Goal: Task Accomplishment & Management: Complete application form

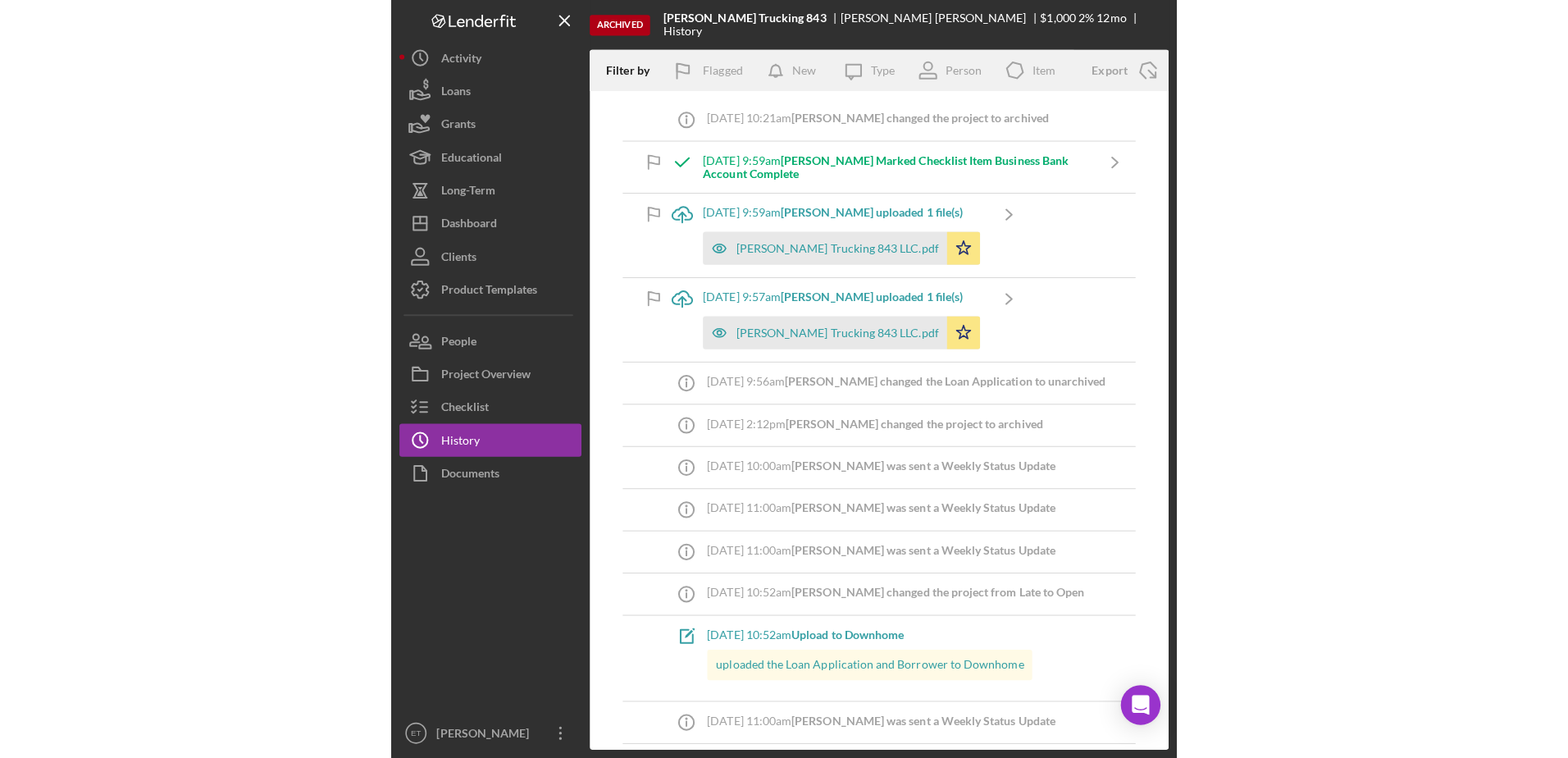
scroll to position [3514, 0]
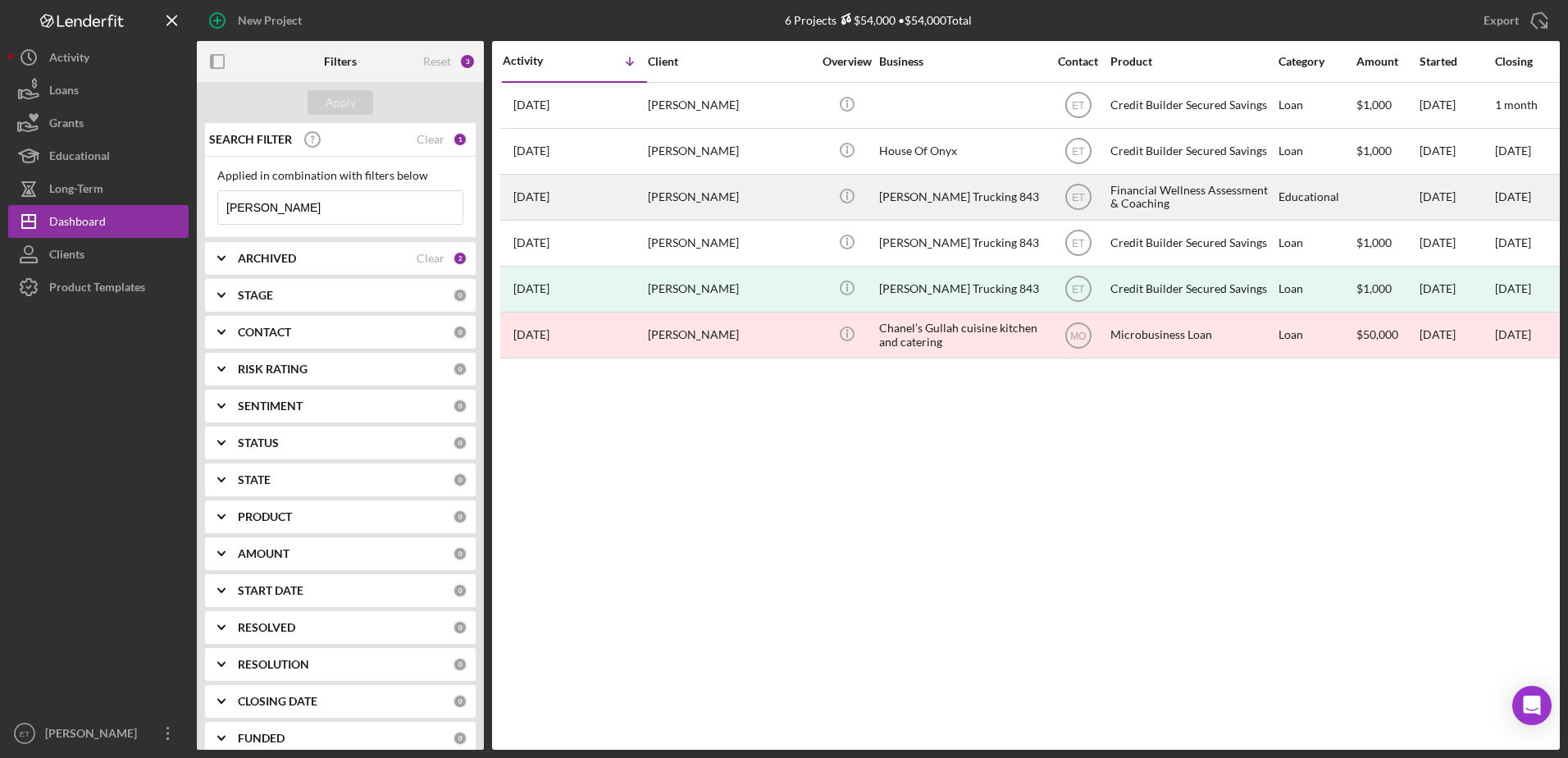
click at [778, 189] on div "[PERSON_NAME]" at bounding box center [730, 197] width 164 height 44
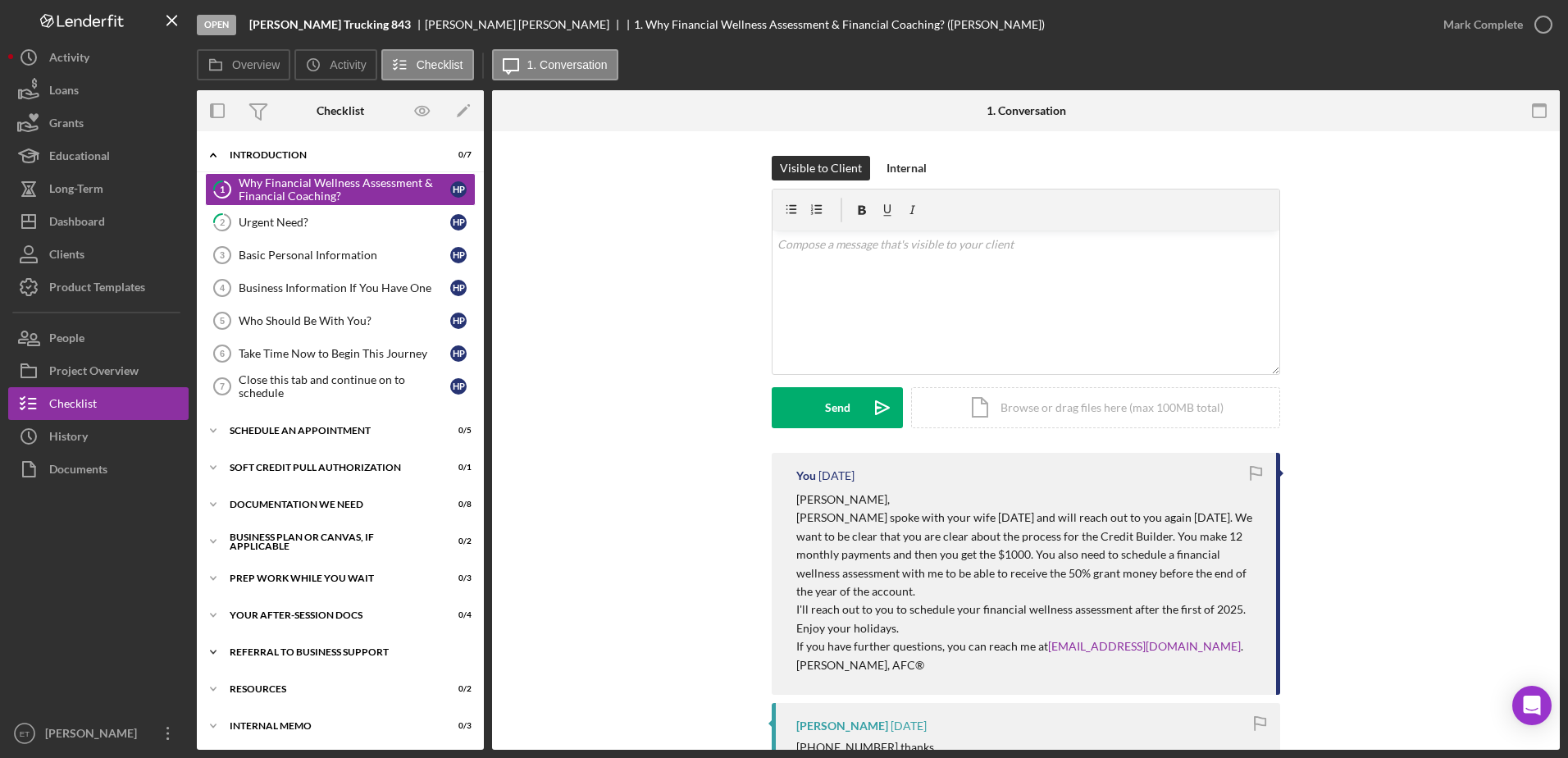
scroll to position [2, 0]
click at [322, 607] on div "Icon/Expander Your After-Session Docs 0 / 4" at bounding box center [340, 614] width 287 height 33
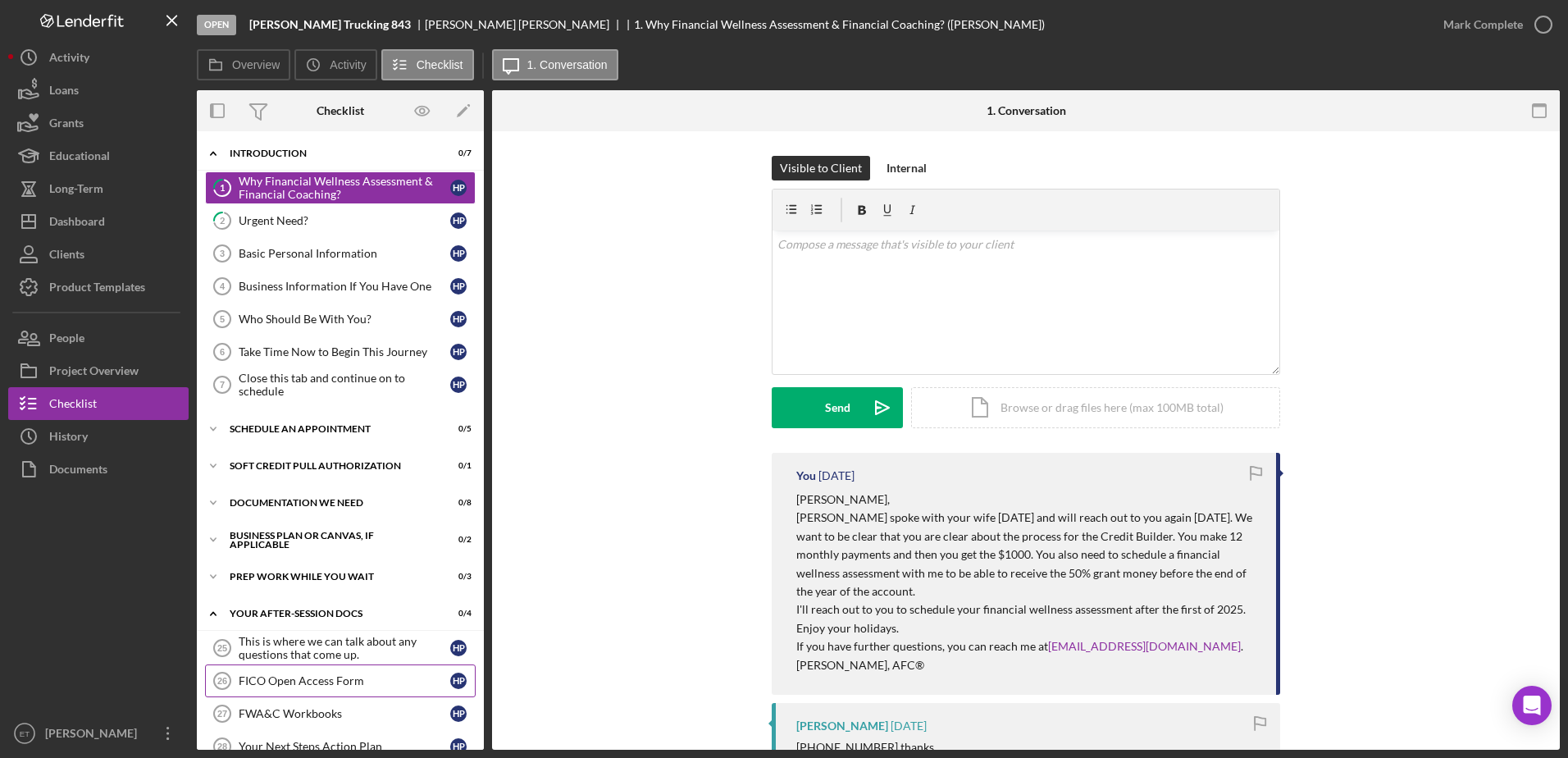
click at [321, 682] on div "FICO Open Access Form" at bounding box center [345, 681] width 212 height 13
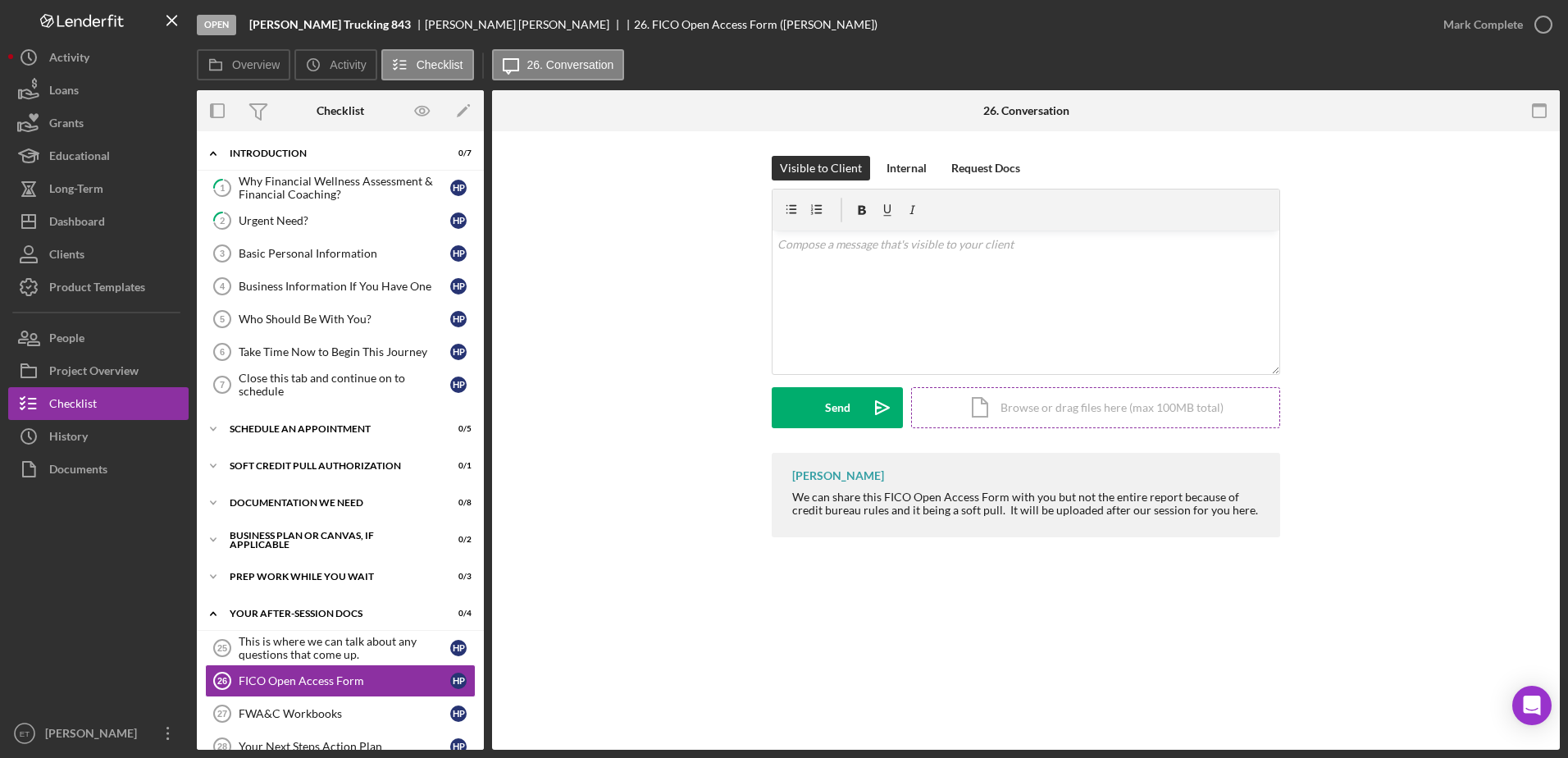
click at [778, 412] on div "Icon/Document Browse or drag files here (max 100MB total) Tap to choose files o…" at bounding box center [1096, 408] width 369 height 41
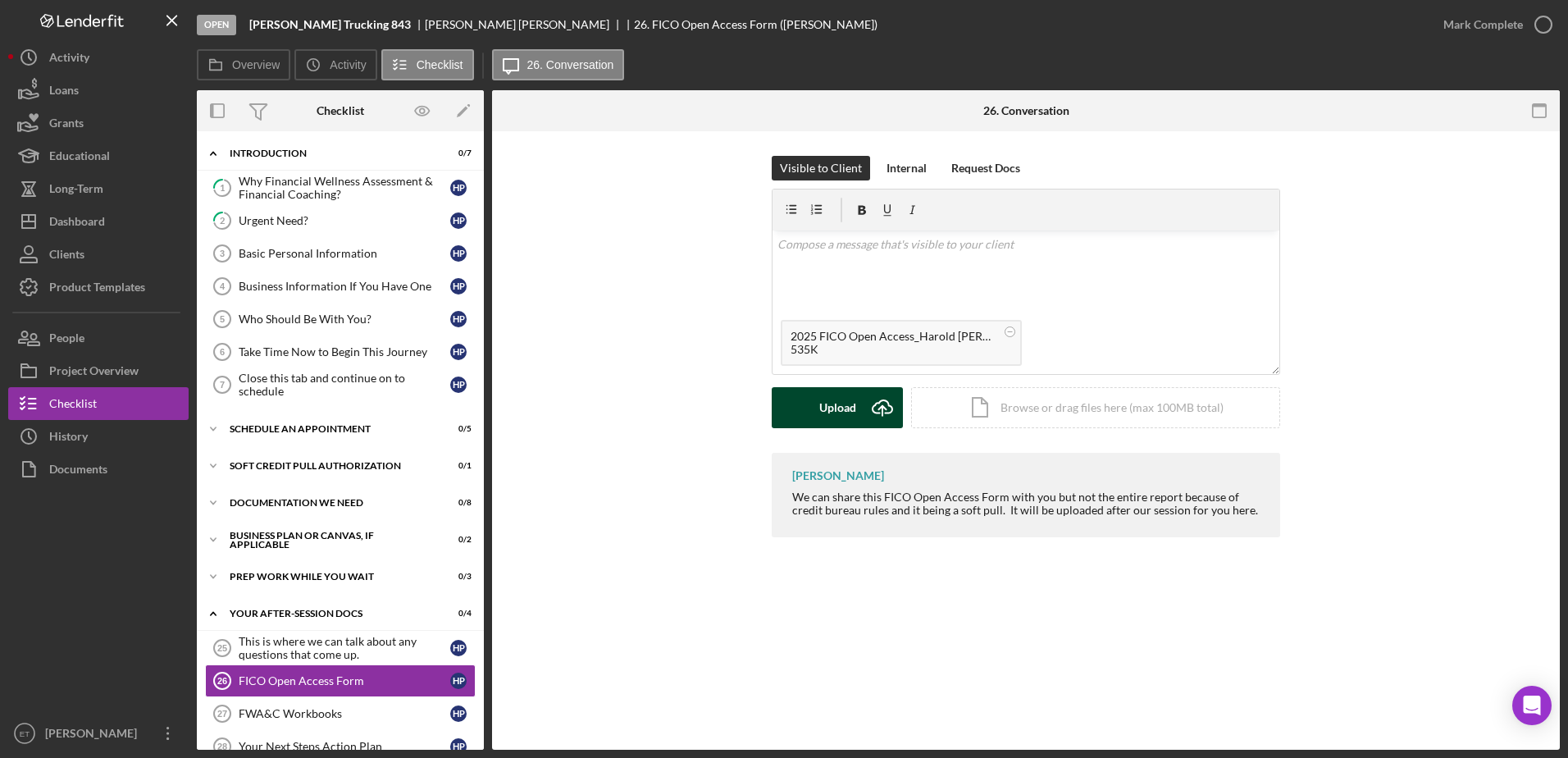
click at [778, 405] on div "Upload" at bounding box center [838, 408] width 37 height 41
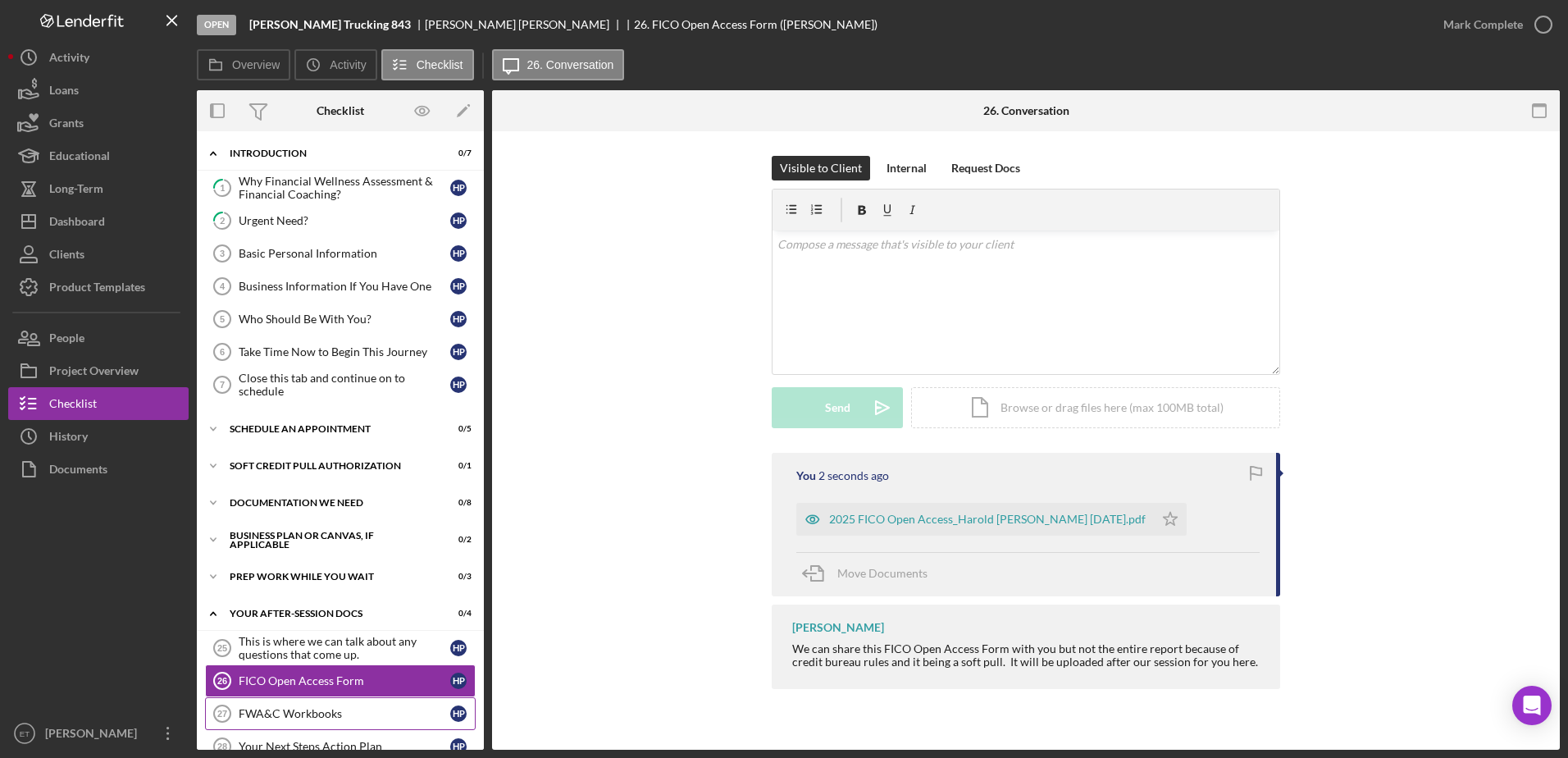
click at [316, 719] on div "FWA&C Workbooks" at bounding box center [345, 714] width 212 height 13
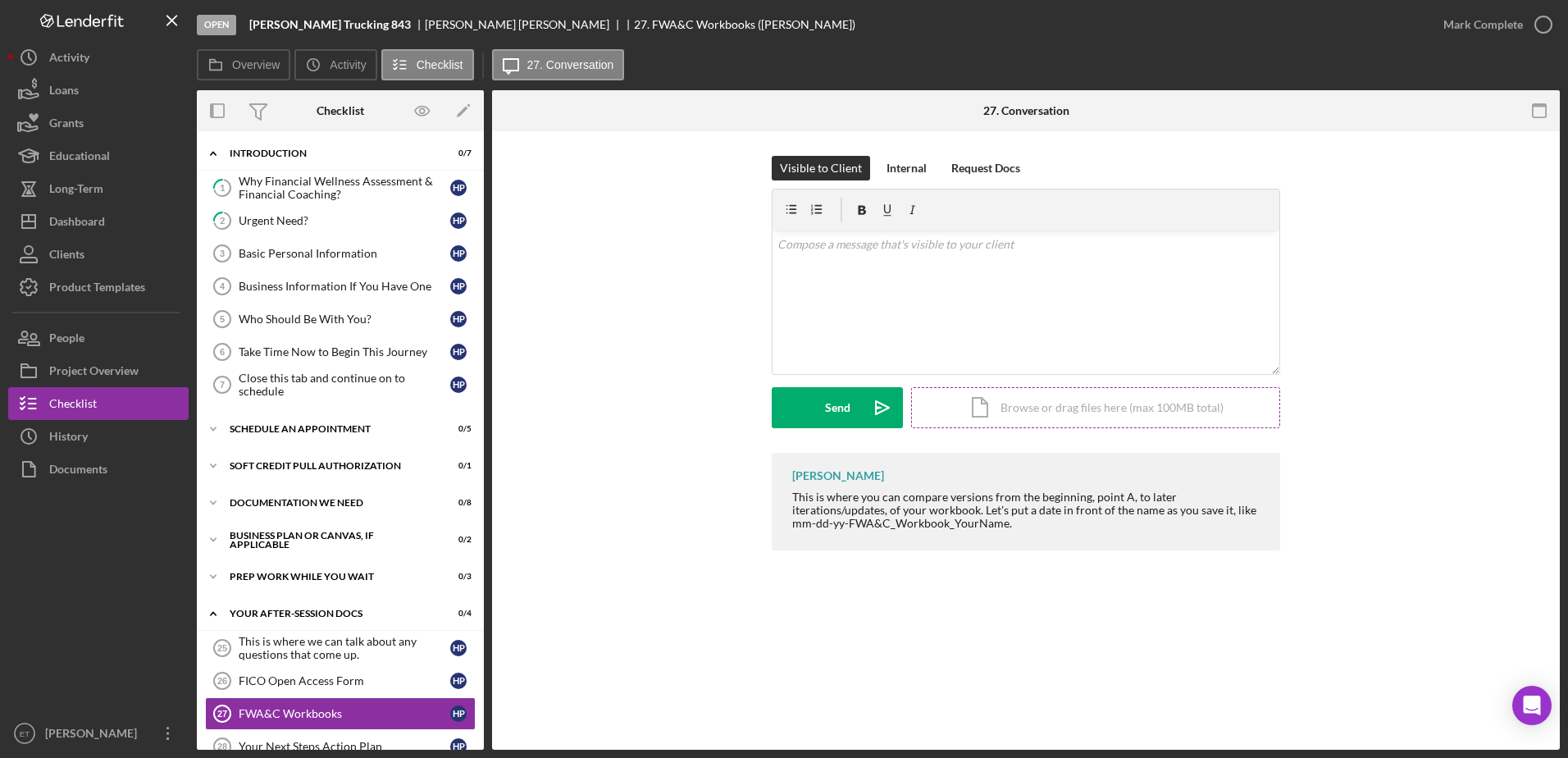
click at [778, 404] on div "Icon/Document Browse or drag files here (max 100MB total) Tap to choose files o…" at bounding box center [1096, 408] width 369 height 41
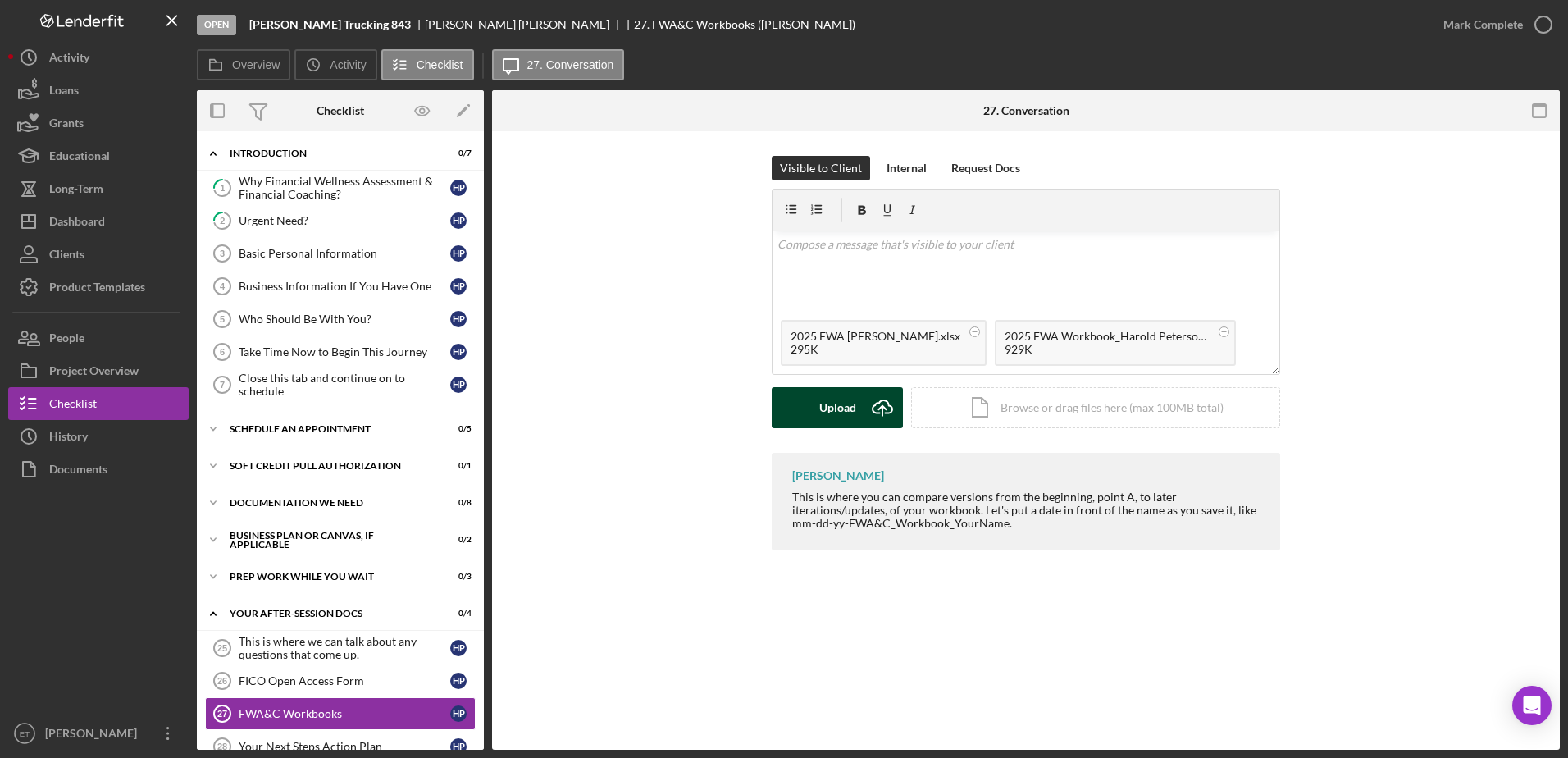
click at [778, 415] on div "Upload" at bounding box center [838, 408] width 37 height 41
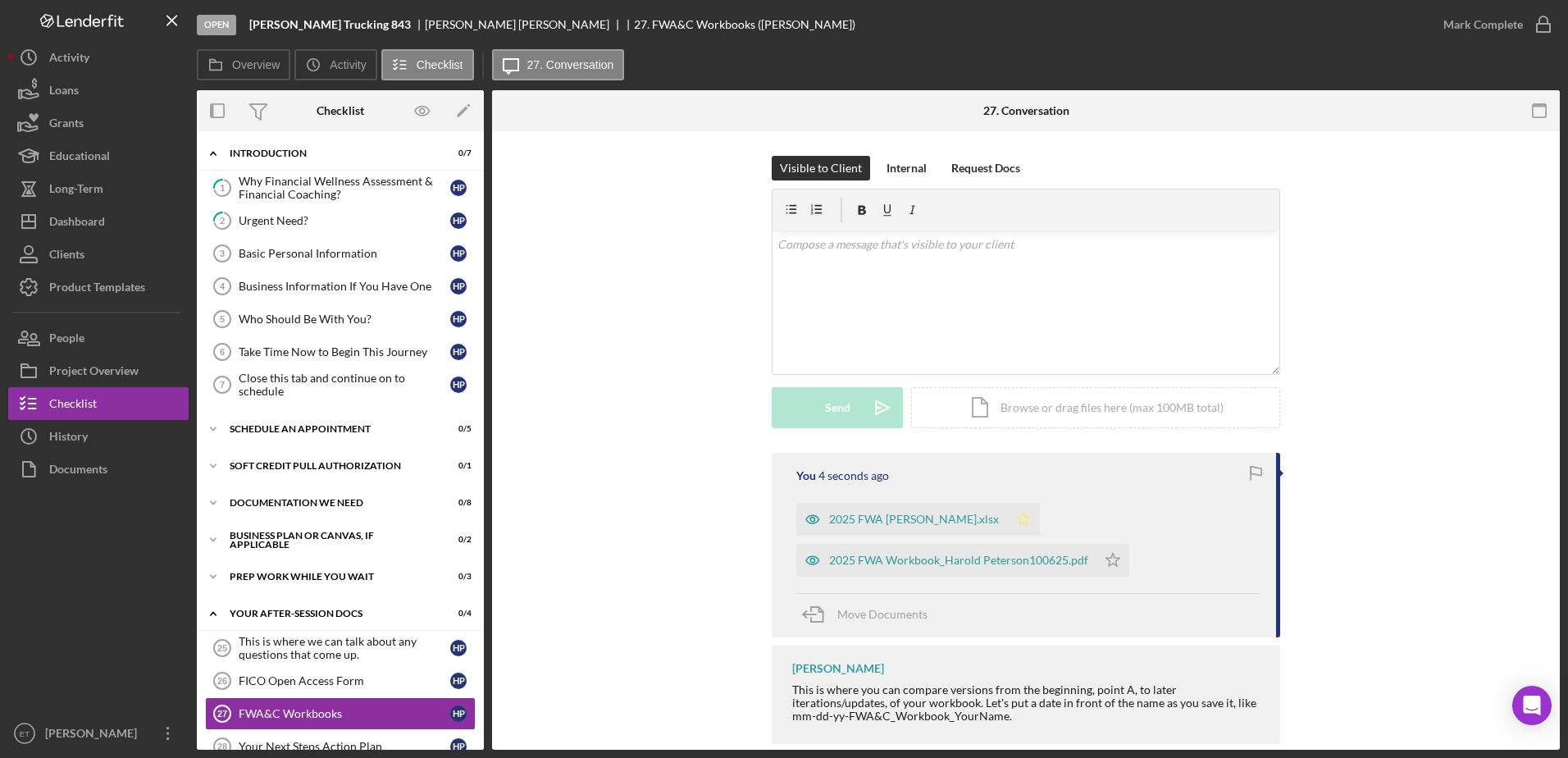
click at [778, 517] on polygon "button" at bounding box center [1024, 519] width 14 height 13
click at [778, 565] on icon "Icon/Star" at bounding box center [1113, 561] width 33 height 33
click at [307, 680] on div "FICO Open Access Form" at bounding box center [345, 681] width 212 height 13
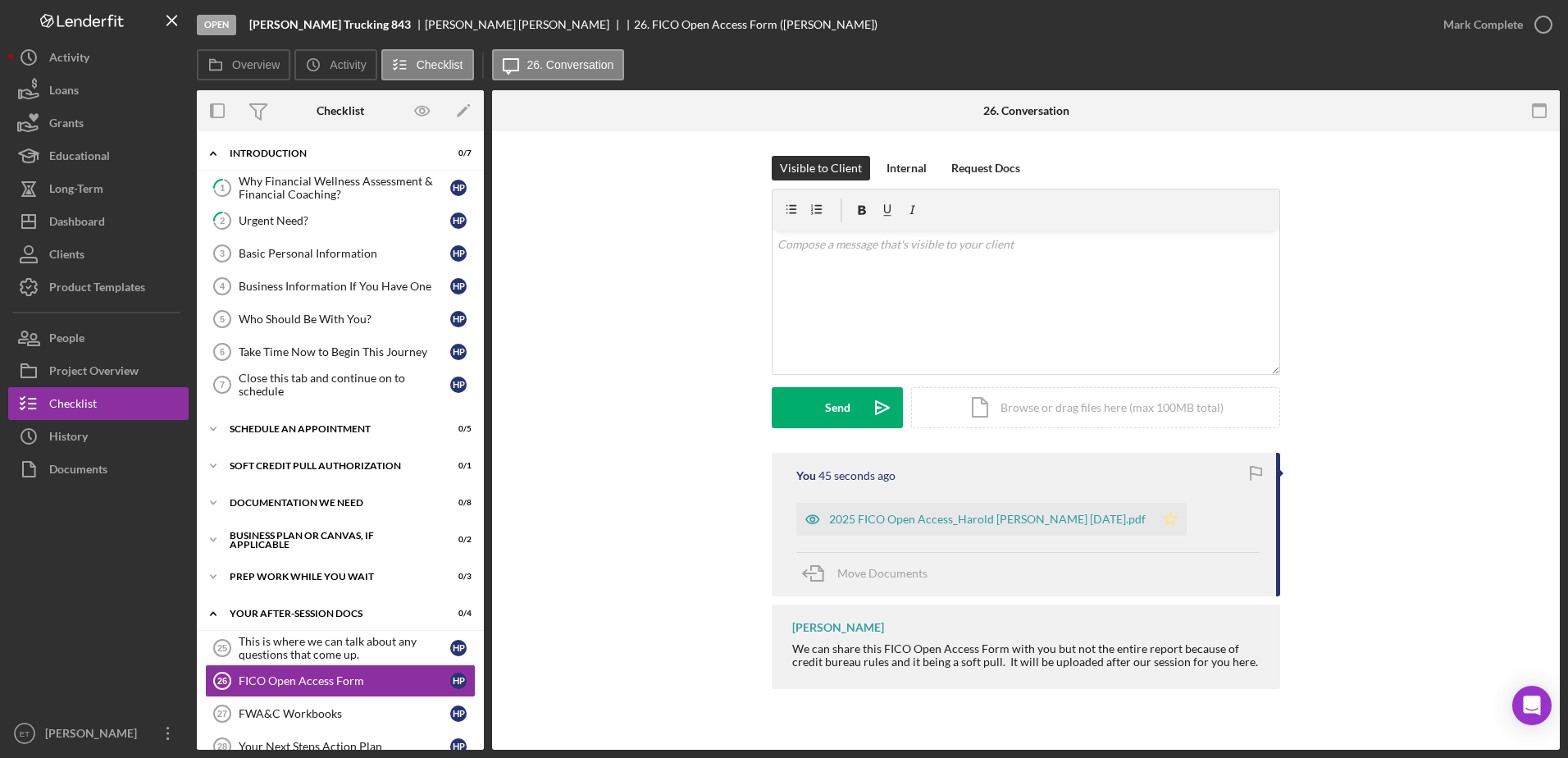
click at [778, 520] on icon "Icon/Star" at bounding box center [1171, 520] width 33 height 33
click at [88, 223] on div "Dashboard" at bounding box center [77, 224] width 56 height 37
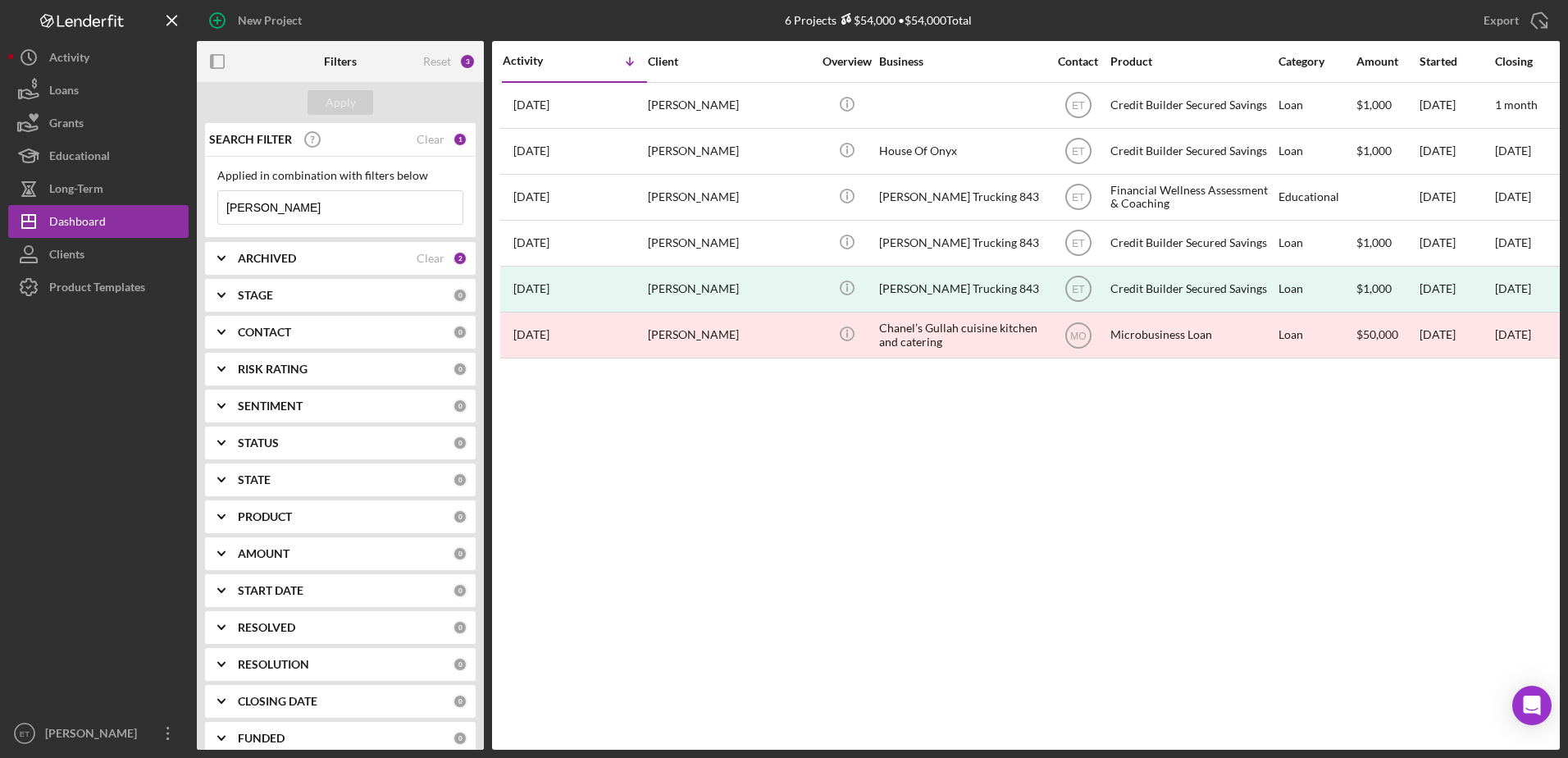
click at [323, 210] on input "[PERSON_NAME]" at bounding box center [340, 208] width 244 height 33
click at [421, 257] on div "Clear" at bounding box center [430, 258] width 28 height 13
click at [426, 138] on div "Clear" at bounding box center [430, 139] width 28 height 13
click at [270, 215] on input at bounding box center [340, 208] width 244 height 33
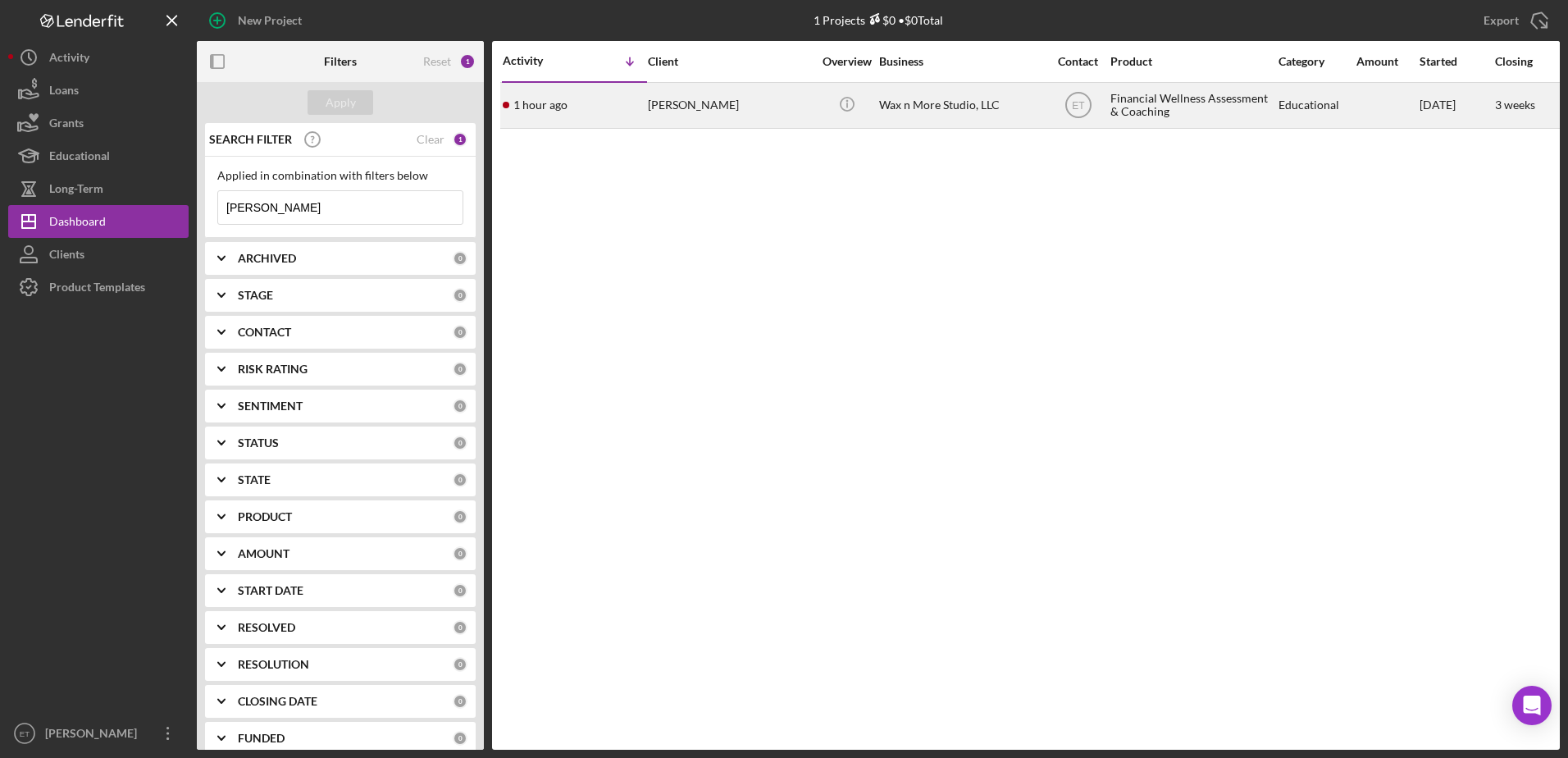
type input "[PERSON_NAME]"
click at [698, 120] on div "[PERSON_NAME]" at bounding box center [730, 105] width 164 height 44
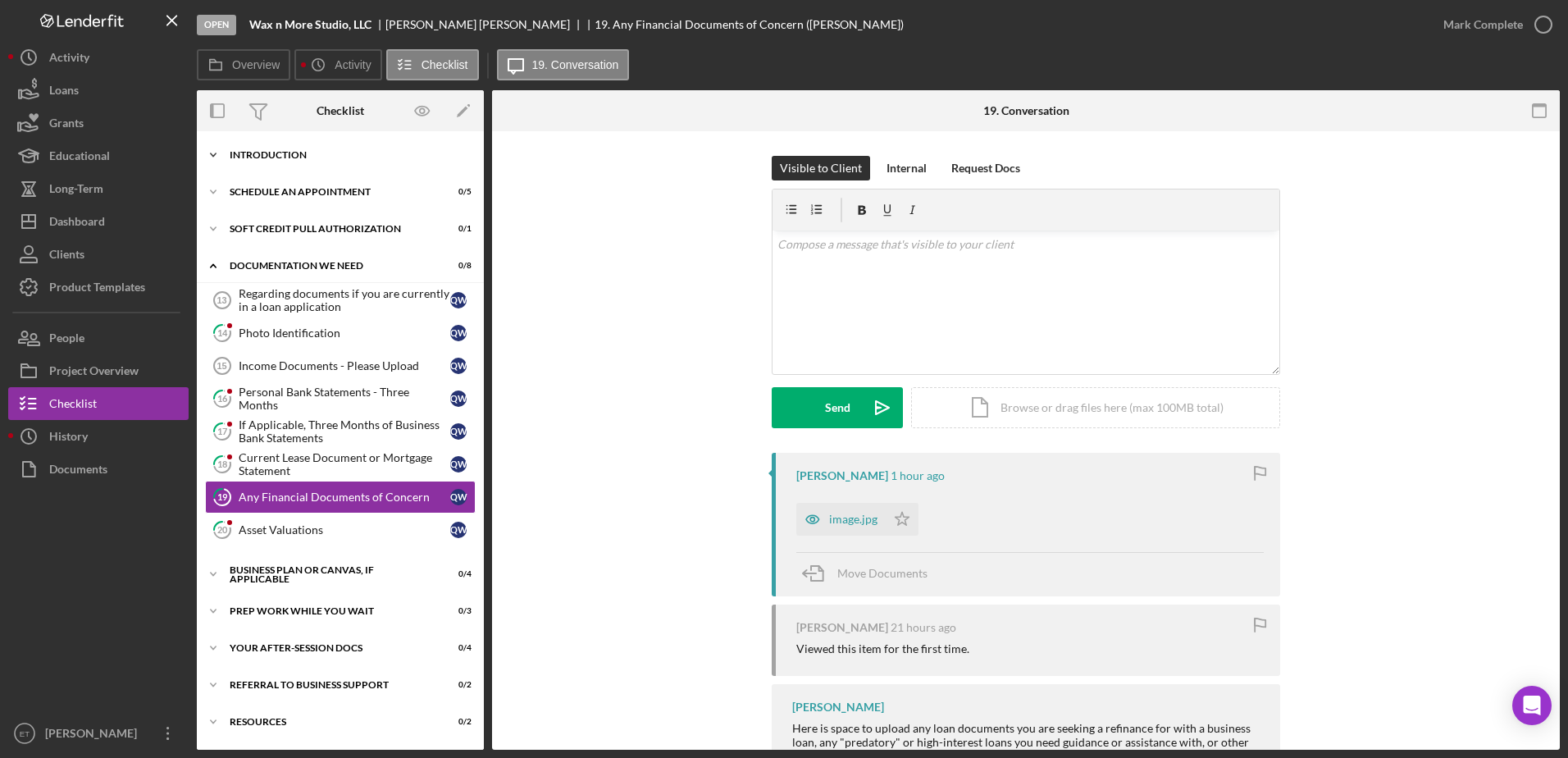
click at [273, 151] on div "Introduction" at bounding box center [347, 155] width 234 height 10
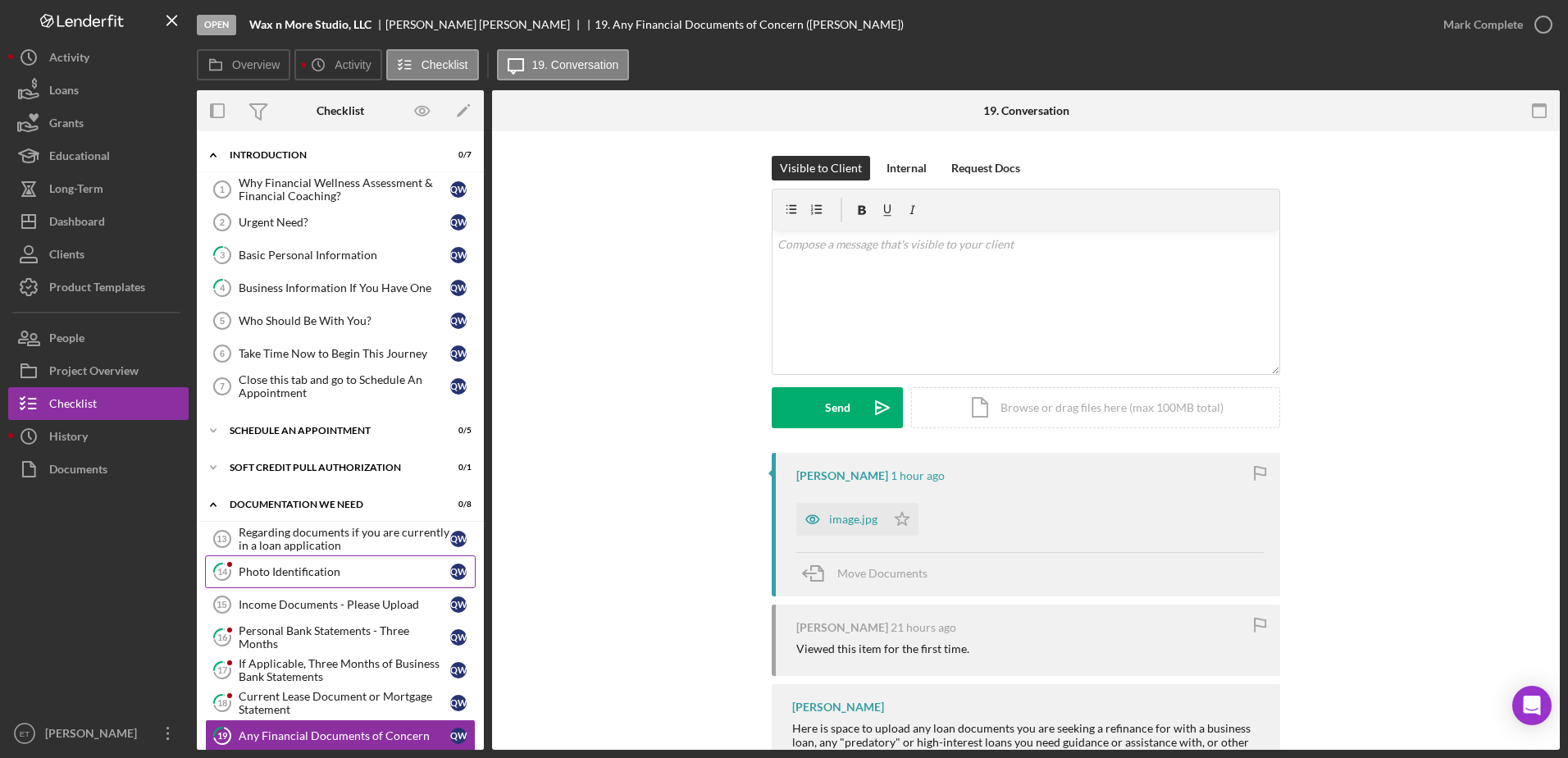
click at [293, 573] on div "Photo Identification" at bounding box center [345, 572] width 212 height 13
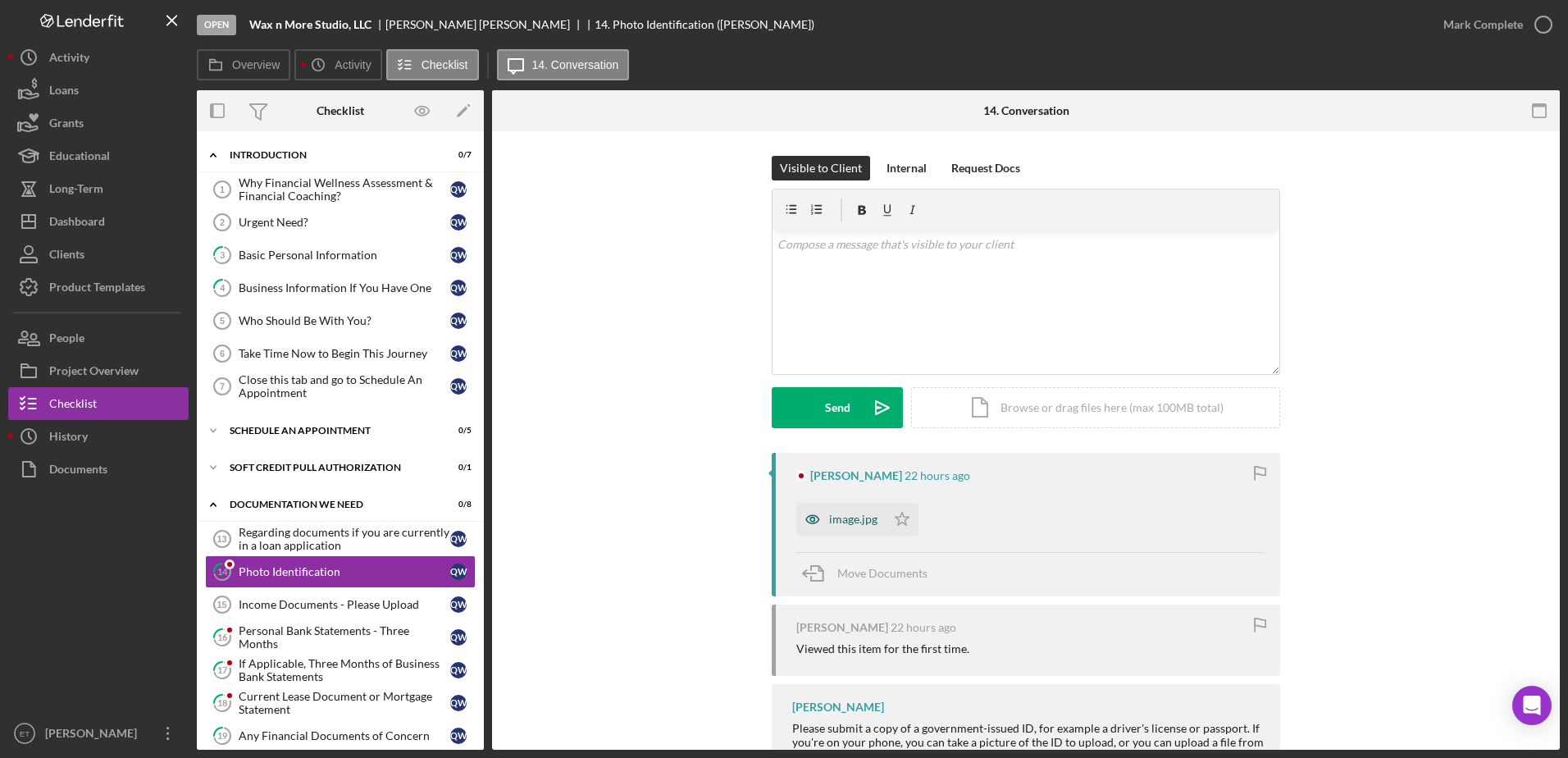
click at [778, 520] on icon "button" at bounding box center [813, 520] width 33 height 33
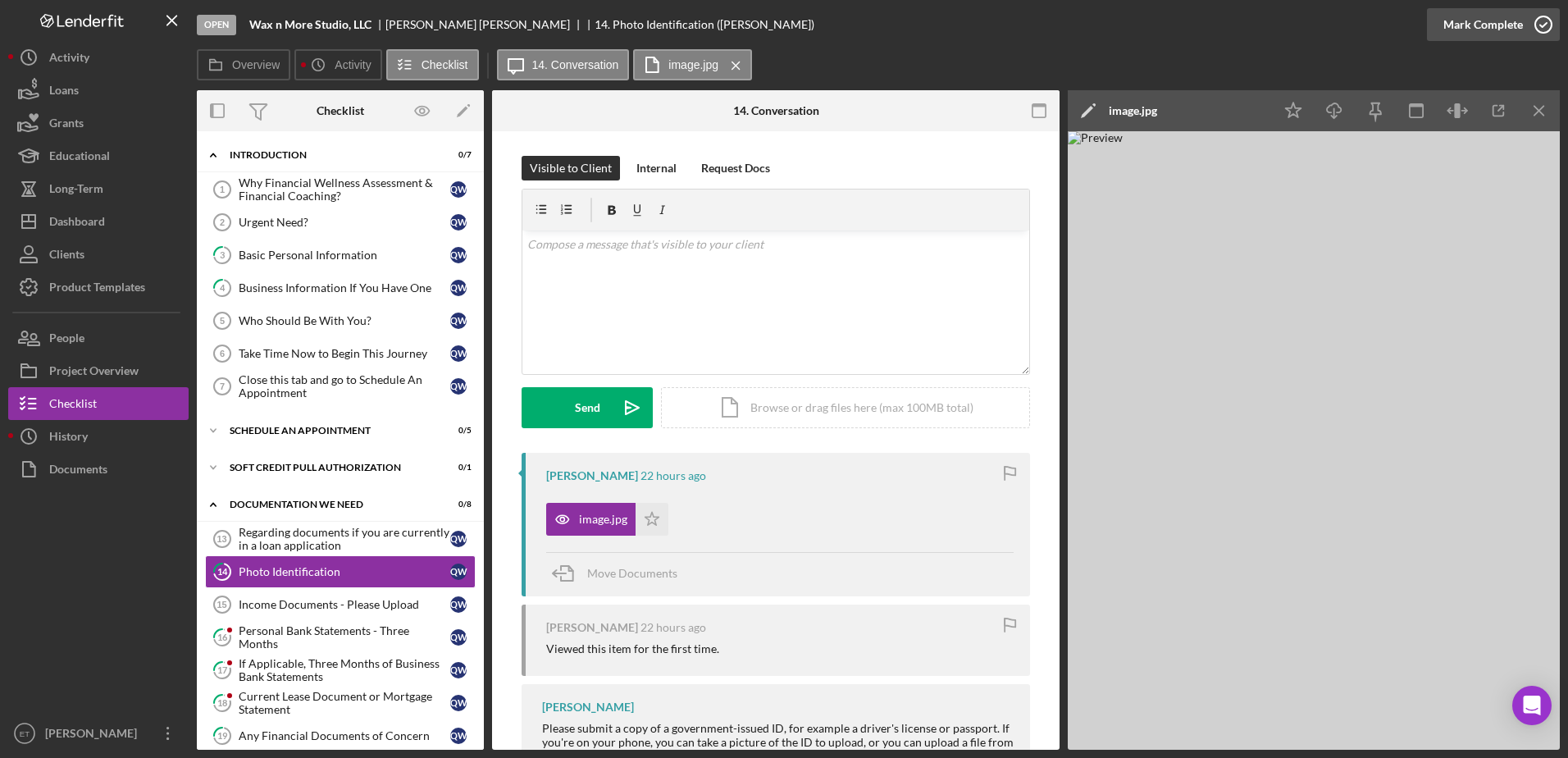
click at [778, 24] on icon "button" at bounding box center [1544, 25] width 41 height 41
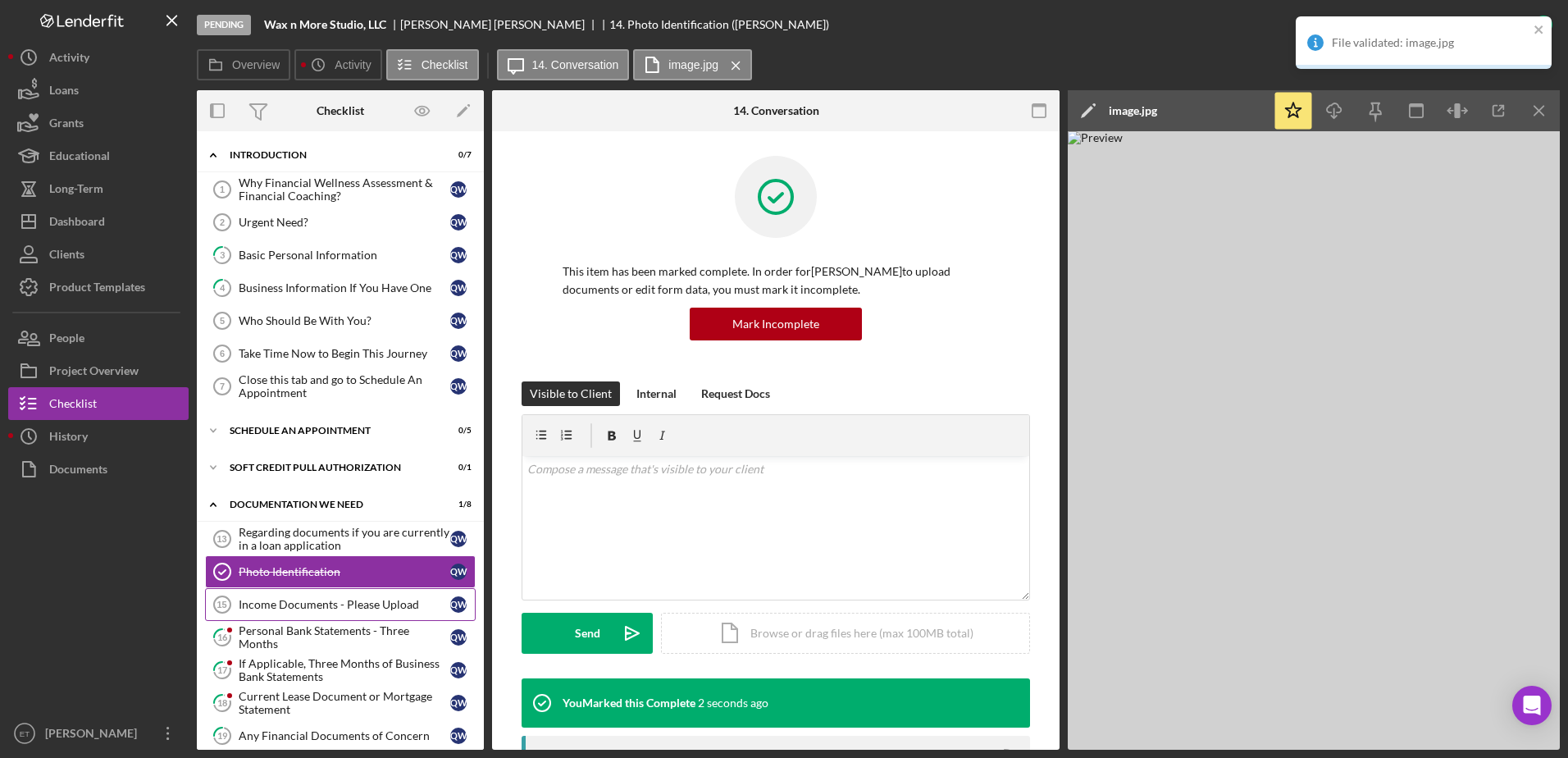
click at [263, 609] on div "Income Documents - Please Upload" at bounding box center [345, 605] width 212 height 13
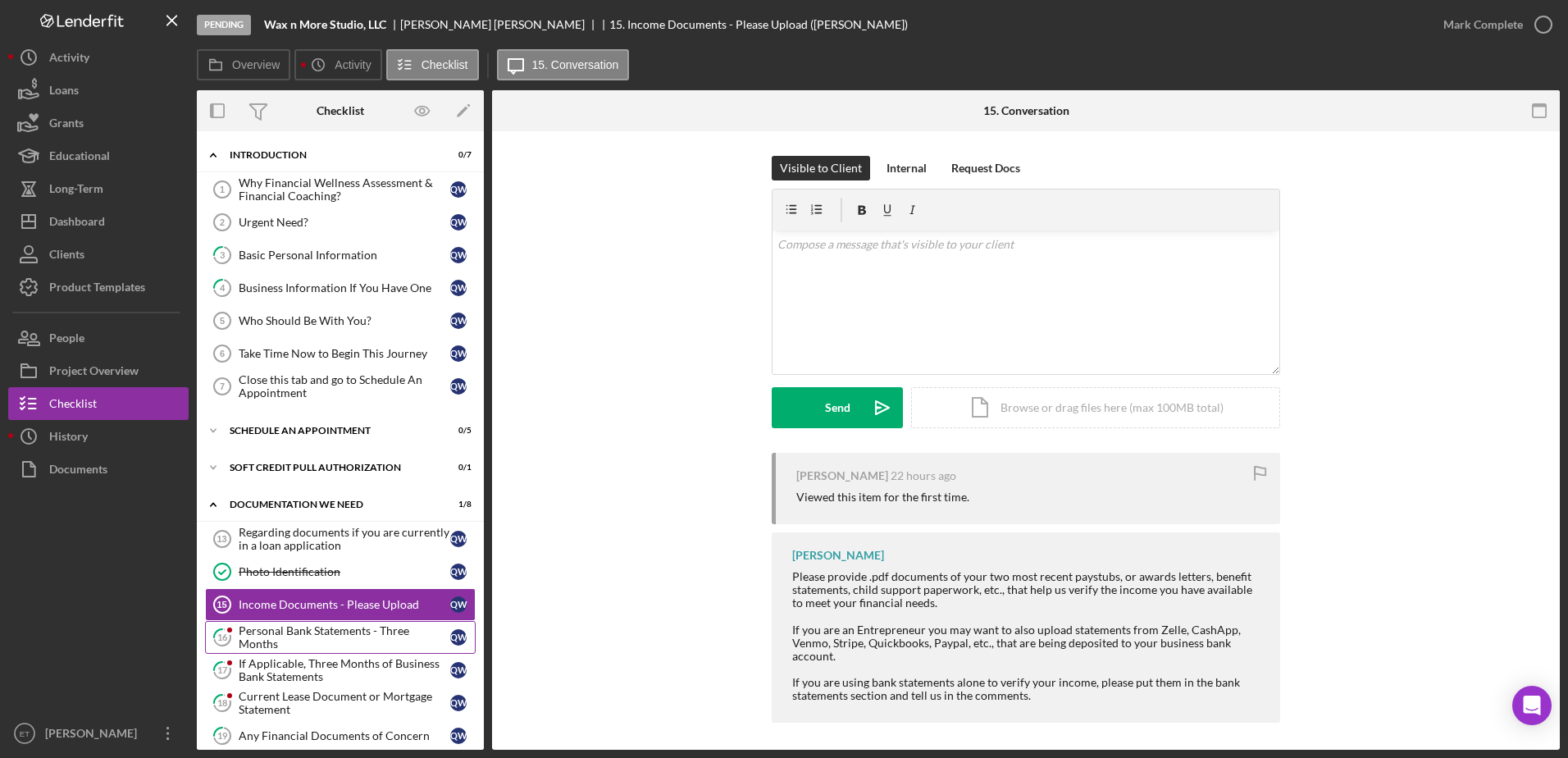
click at [268, 634] on div "Personal Bank Statements - Three Months" at bounding box center [345, 638] width 212 height 26
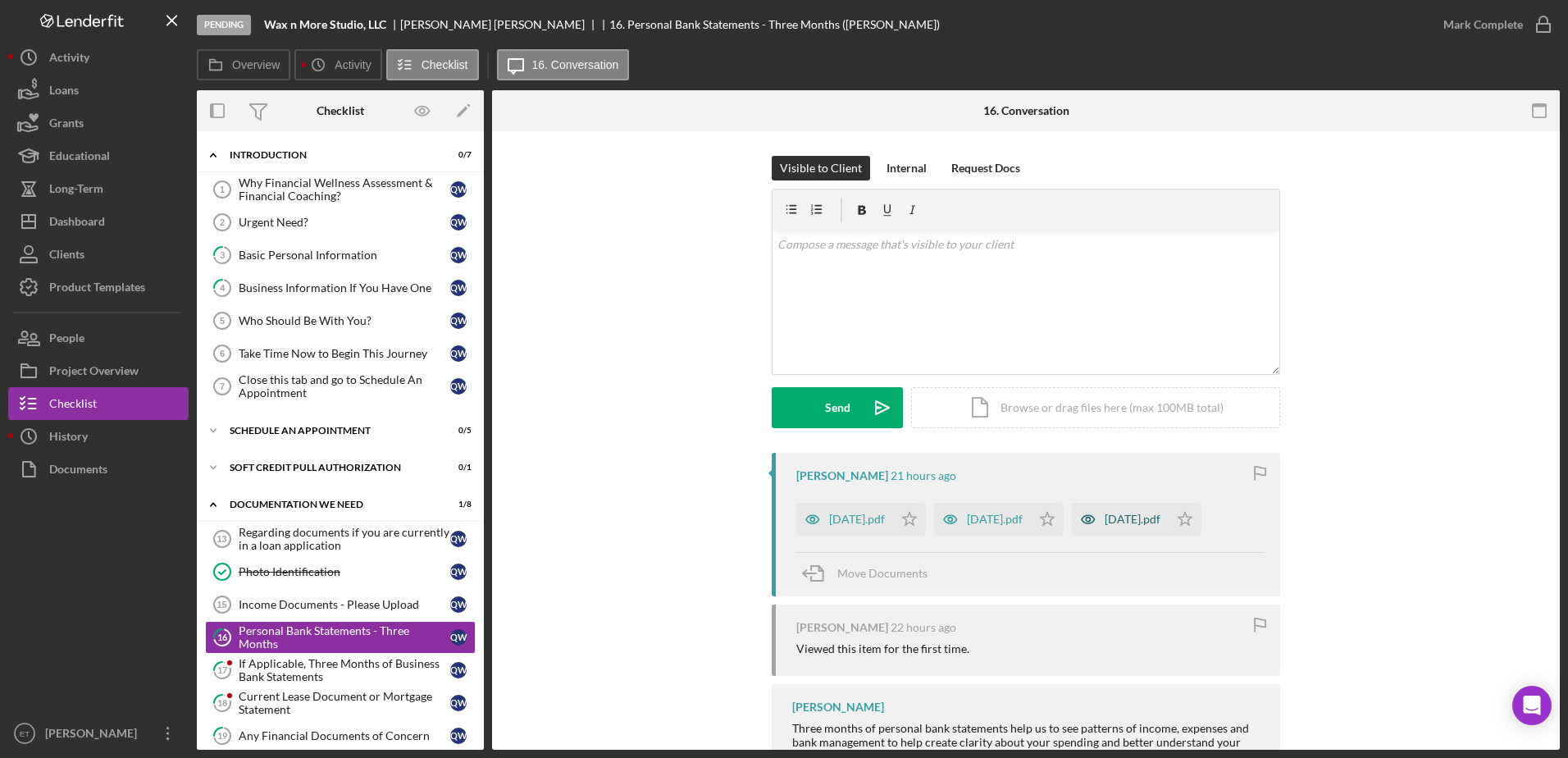
click at [778, 522] on icon "button" at bounding box center [1087, 520] width 4 height 4
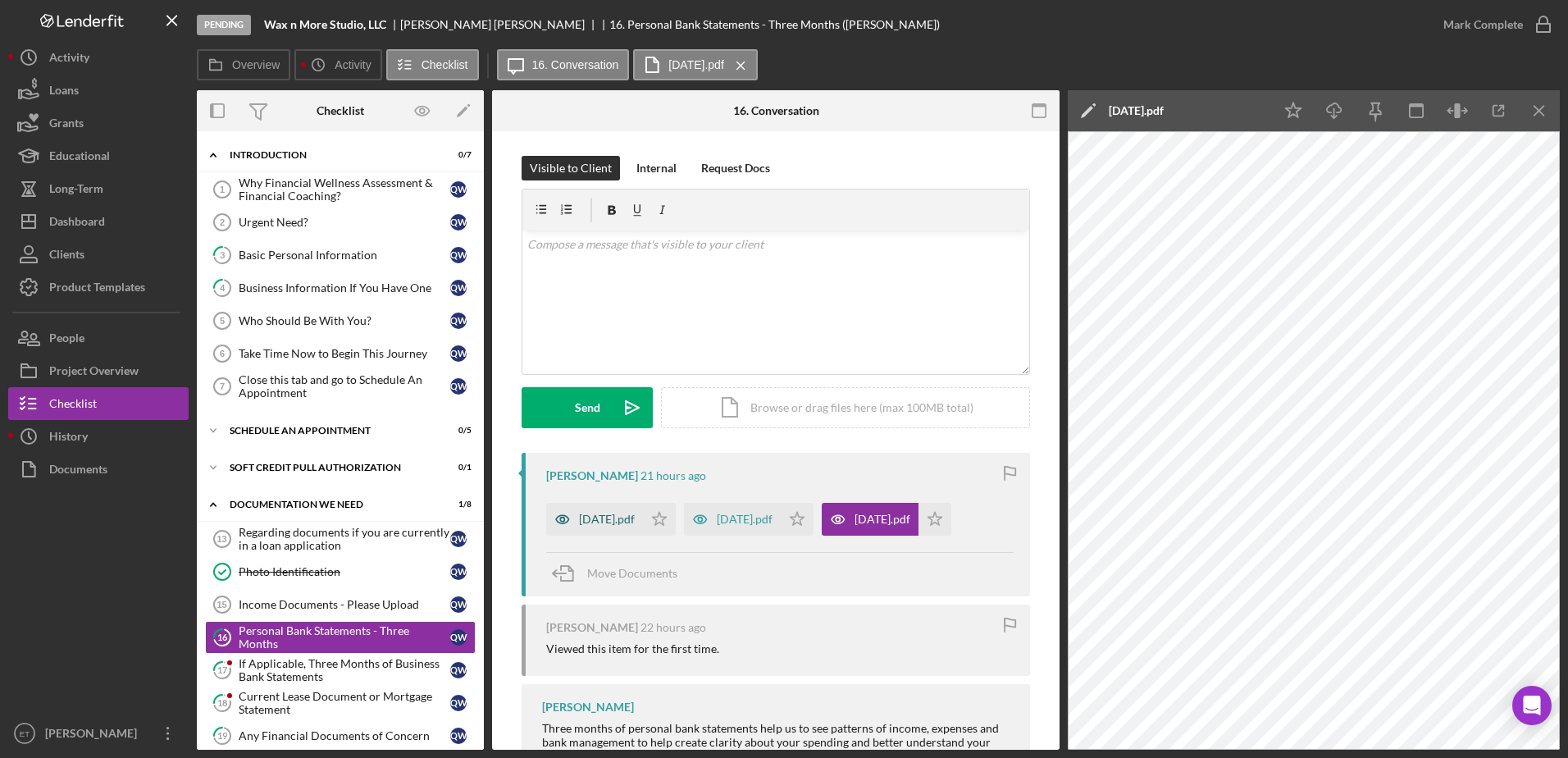
click at [563, 517] on icon "button" at bounding box center [563, 520] width 33 height 33
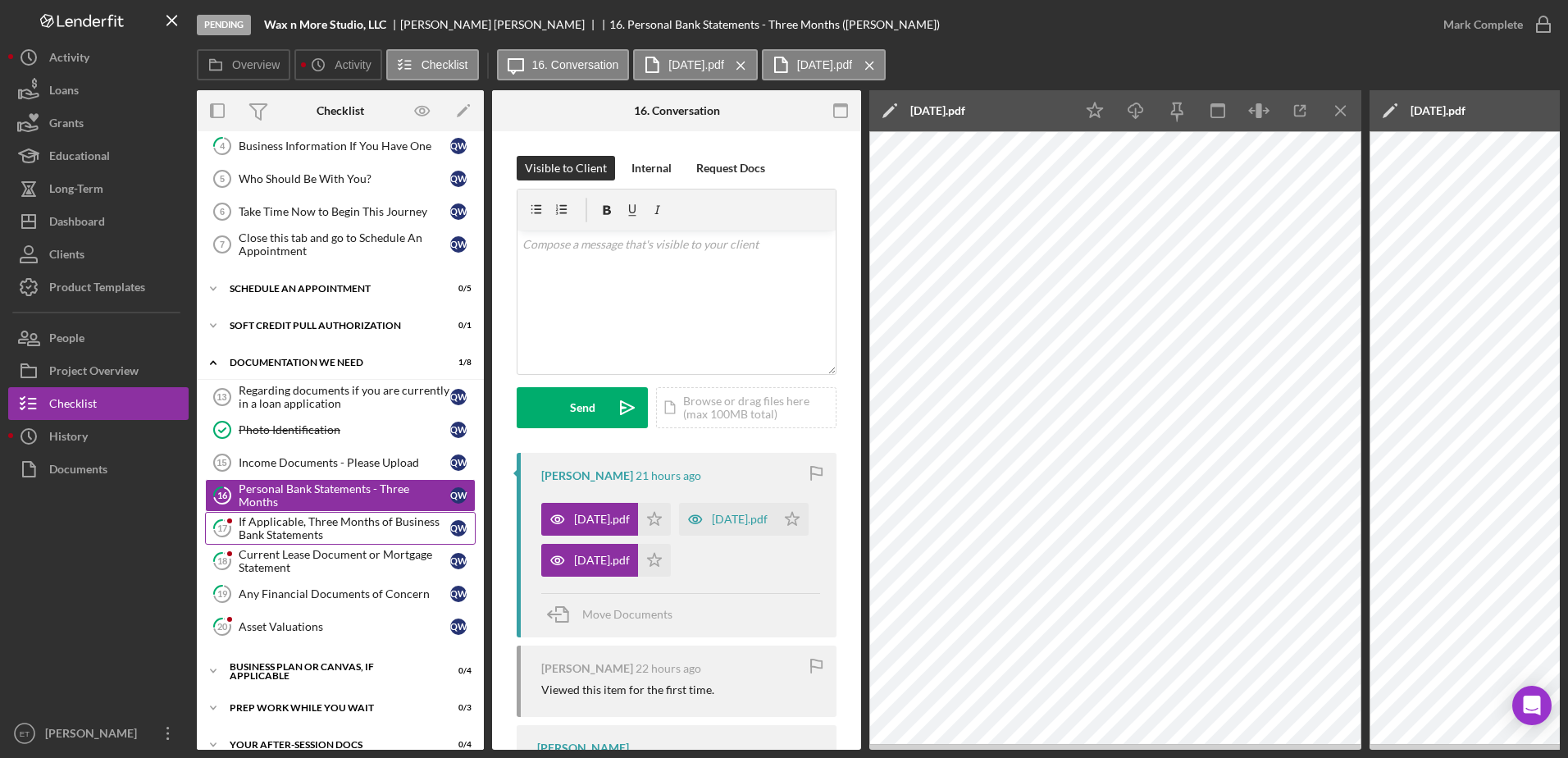
scroll to position [148, 0]
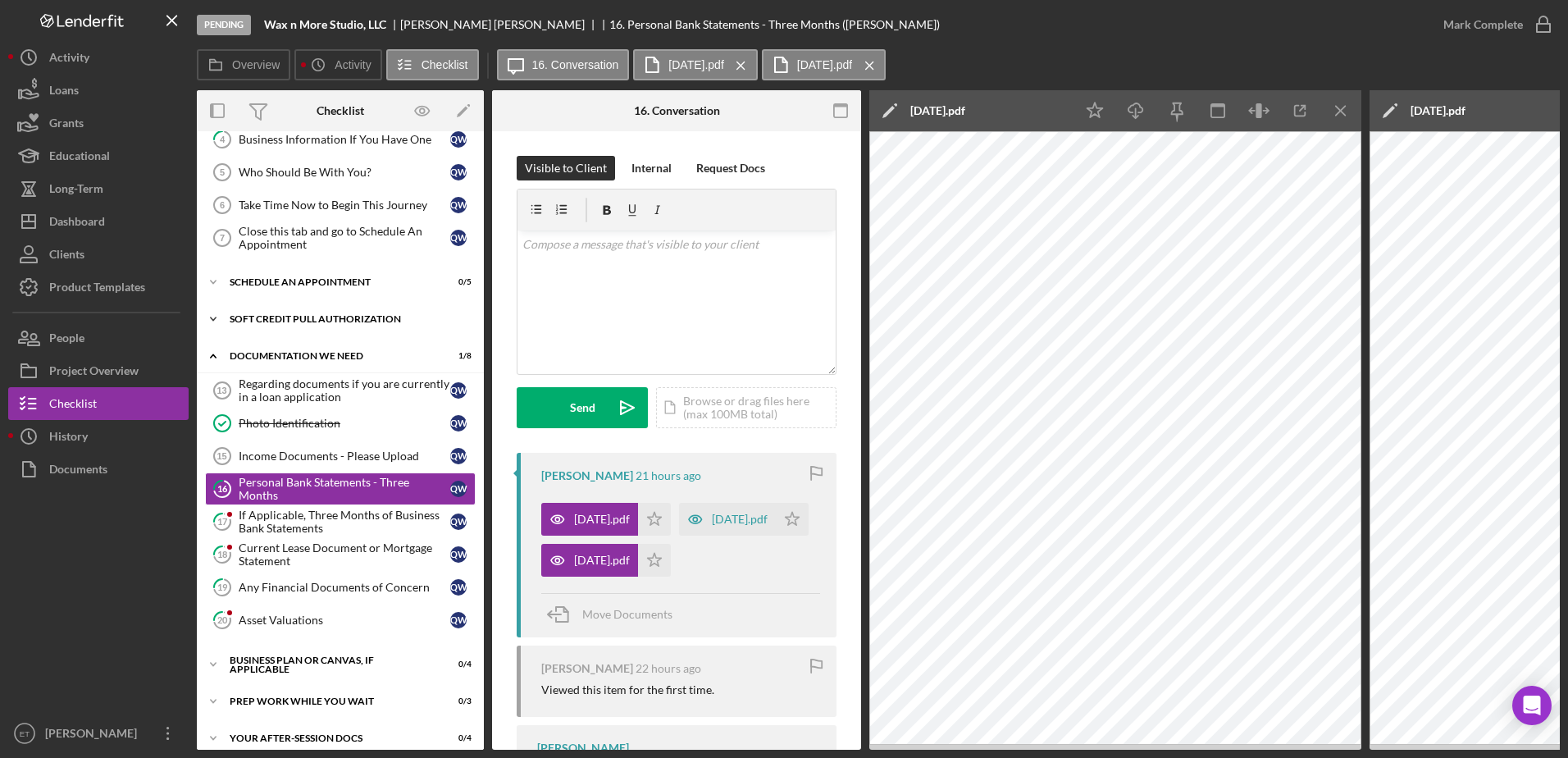
click at [311, 318] on div "Soft Credit Pull Authorization" at bounding box center [347, 319] width 234 height 10
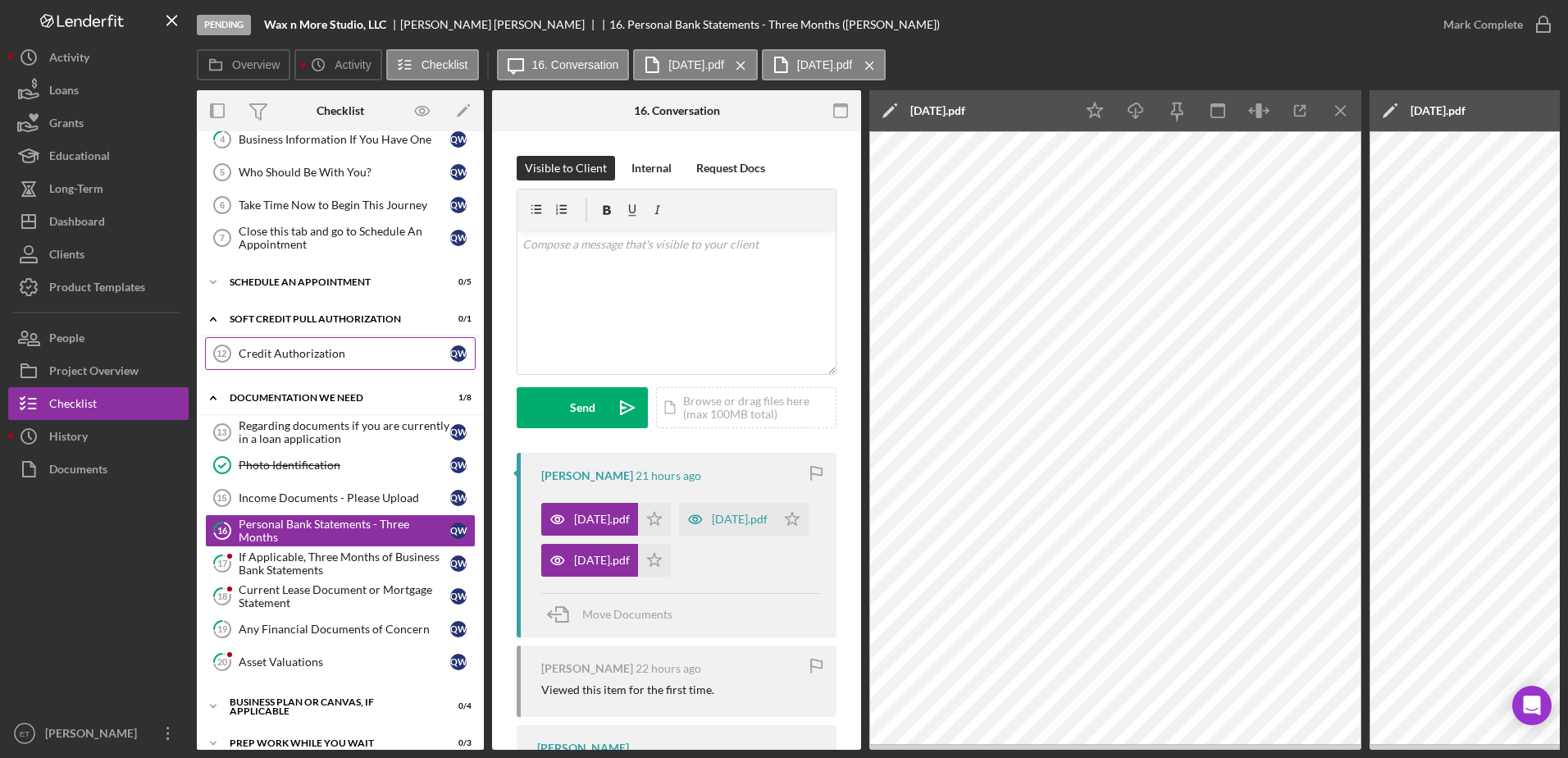
click at [297, 358] on div "Credit Authorization" at bounding box center [345, 354] width 212 height 13
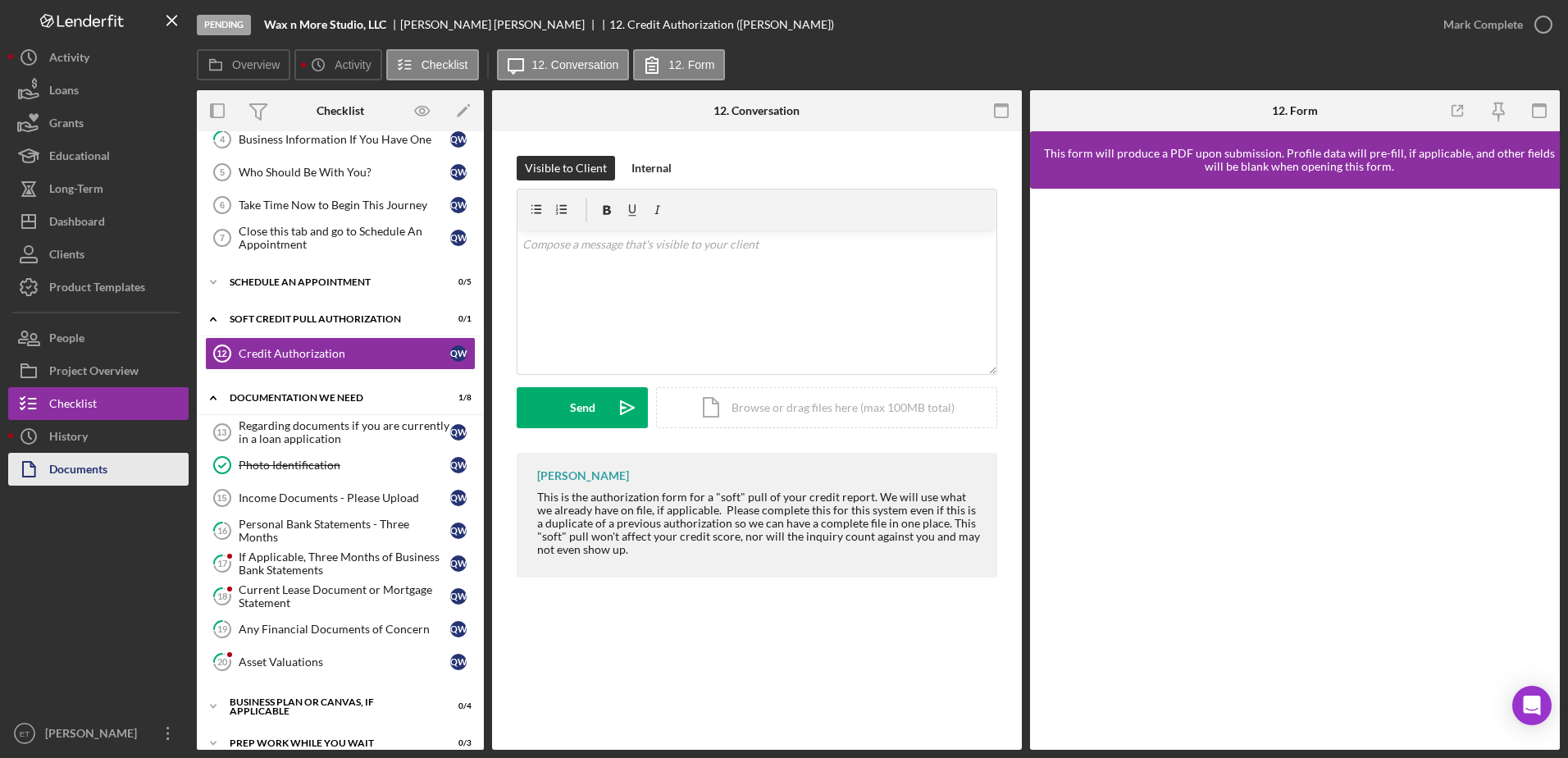
click at [64, 471] on div "Documents" at bounding box center [78, 471] width 59 height 37
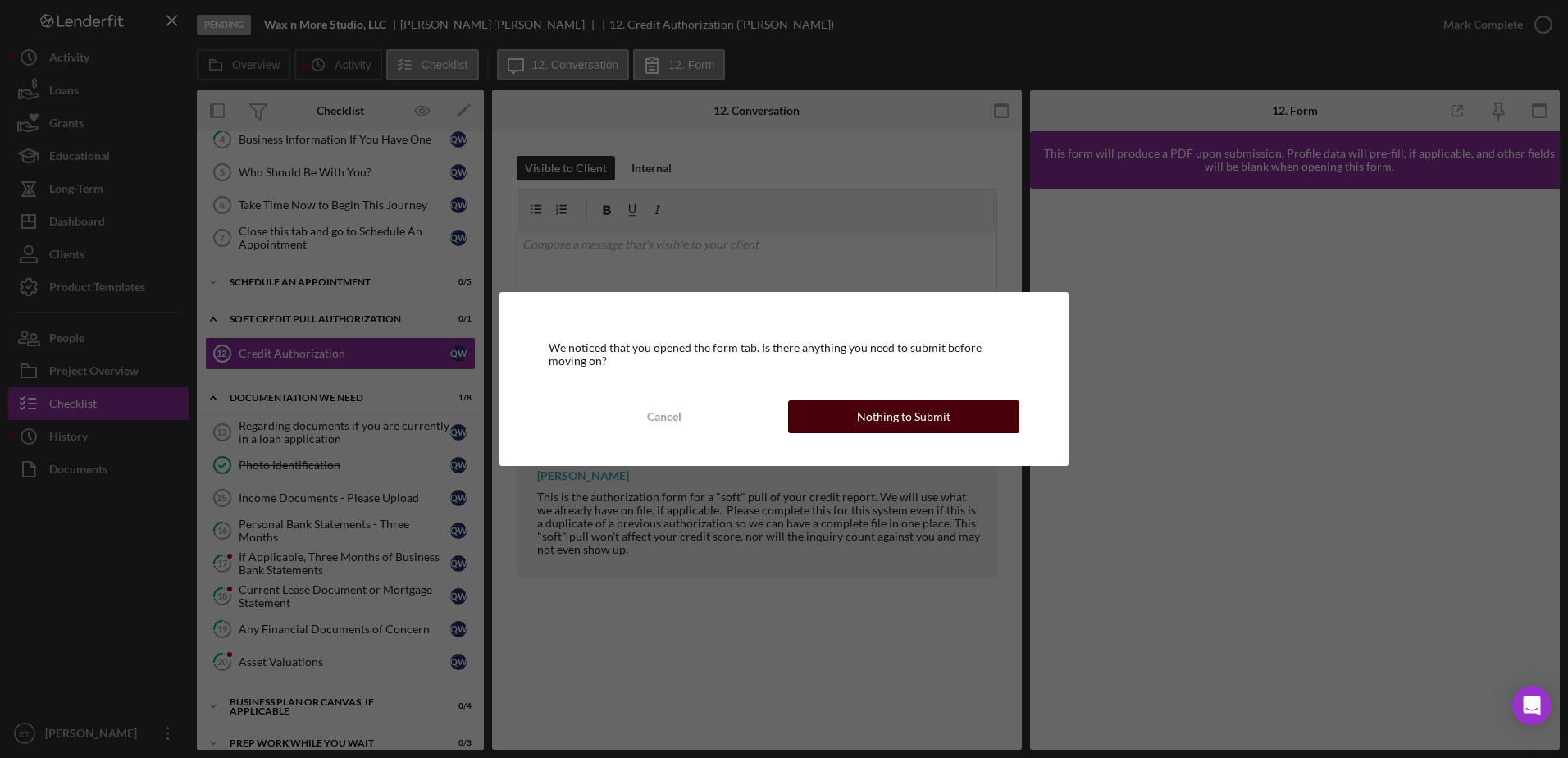
click at [778, 415] on div "Nothing to Submit" at bounding box center [904, 417] width 93 height 33
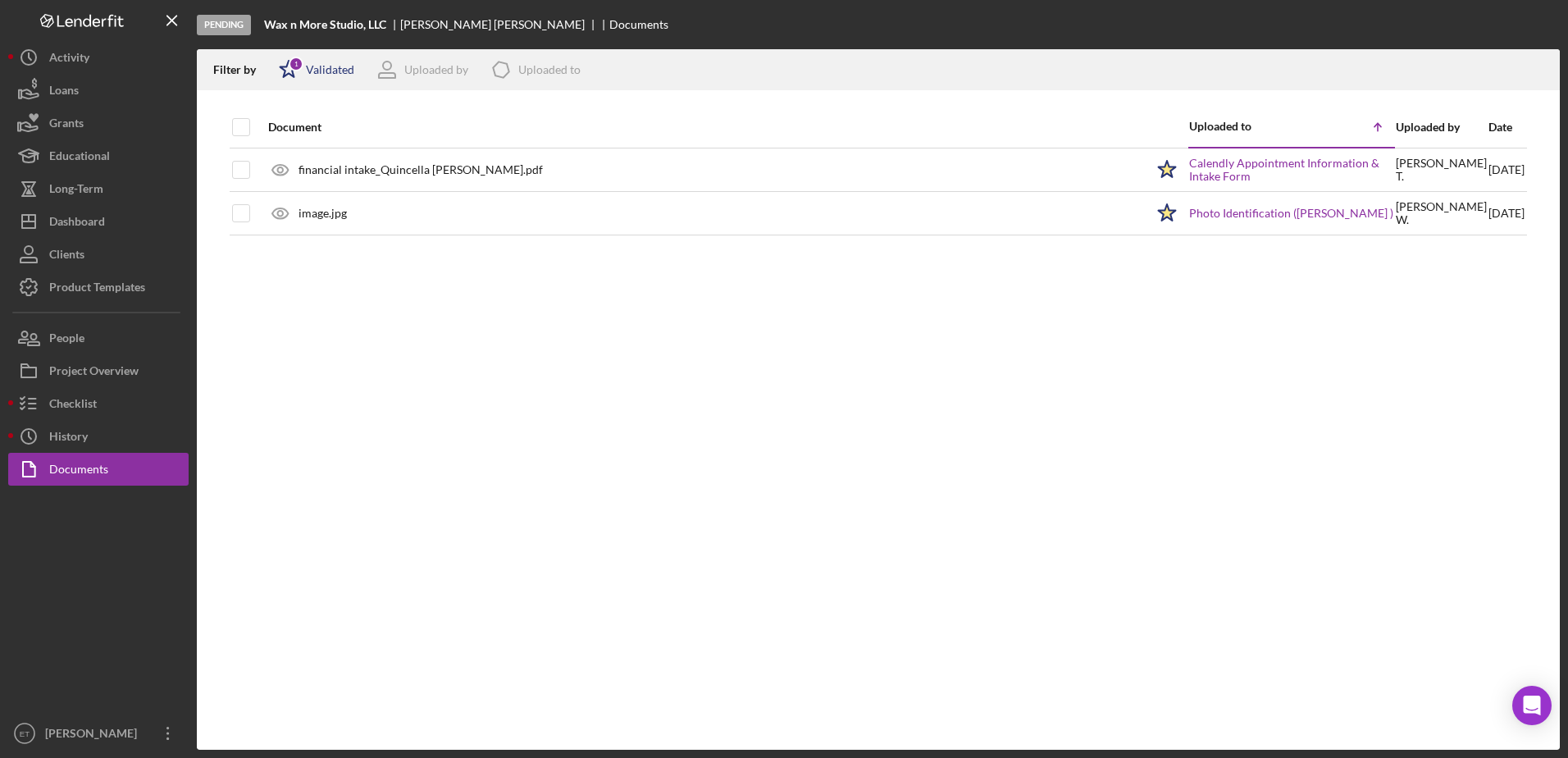
click at [298, 68] on div "1" at bounding box center [296, 64] width 15 height 15
click at [286, 163] on input "checkbox" at bounding box center [287, 157] width 16 height 16
checkbox input "true"
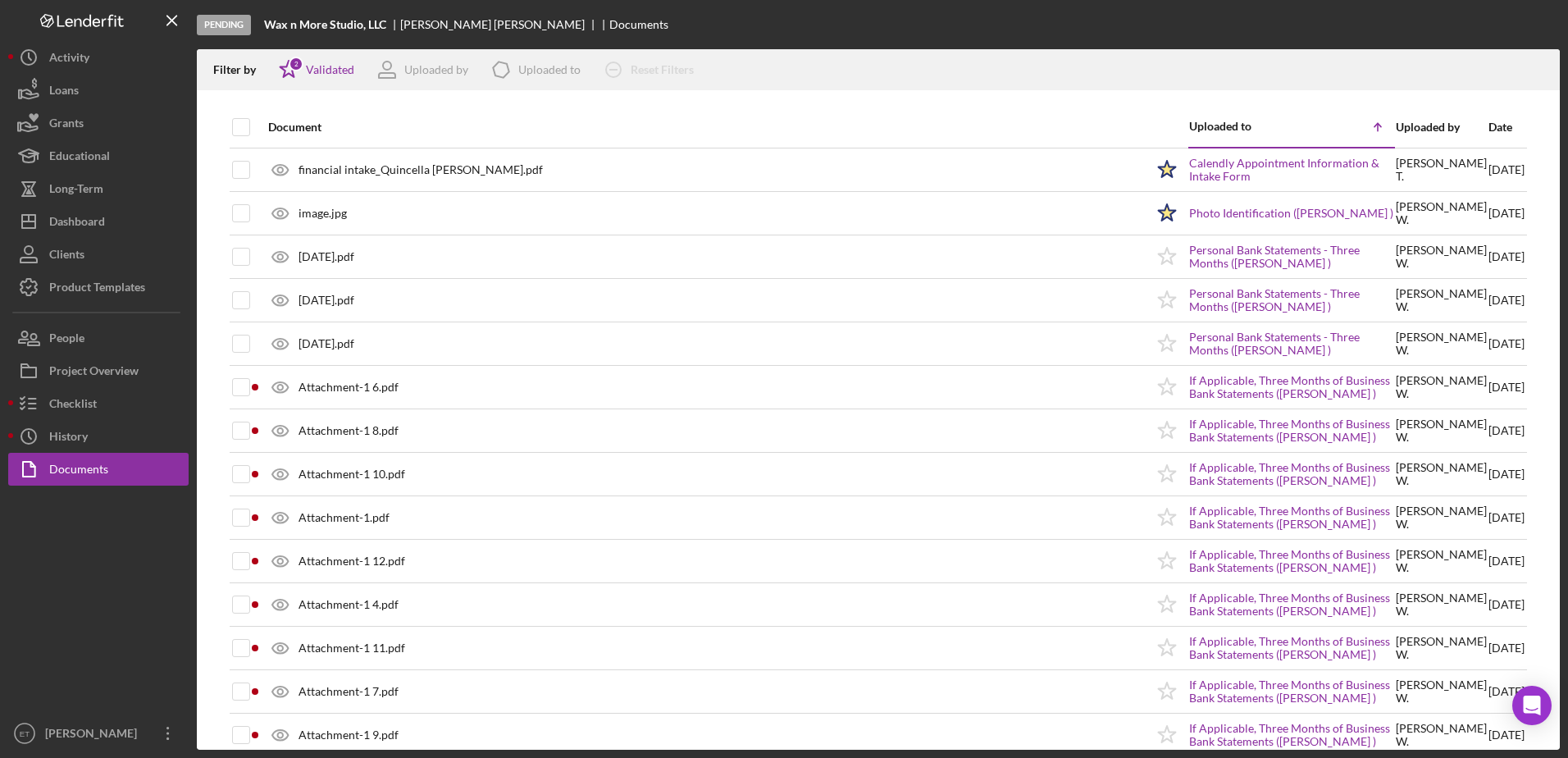
click at [778, 72] on div "Filter by Icon/Star 2 Validated Uploaded by Icon/Product Uploaded to Icon/Clear…" at bounding box center [879, 70] width 1364 height 41
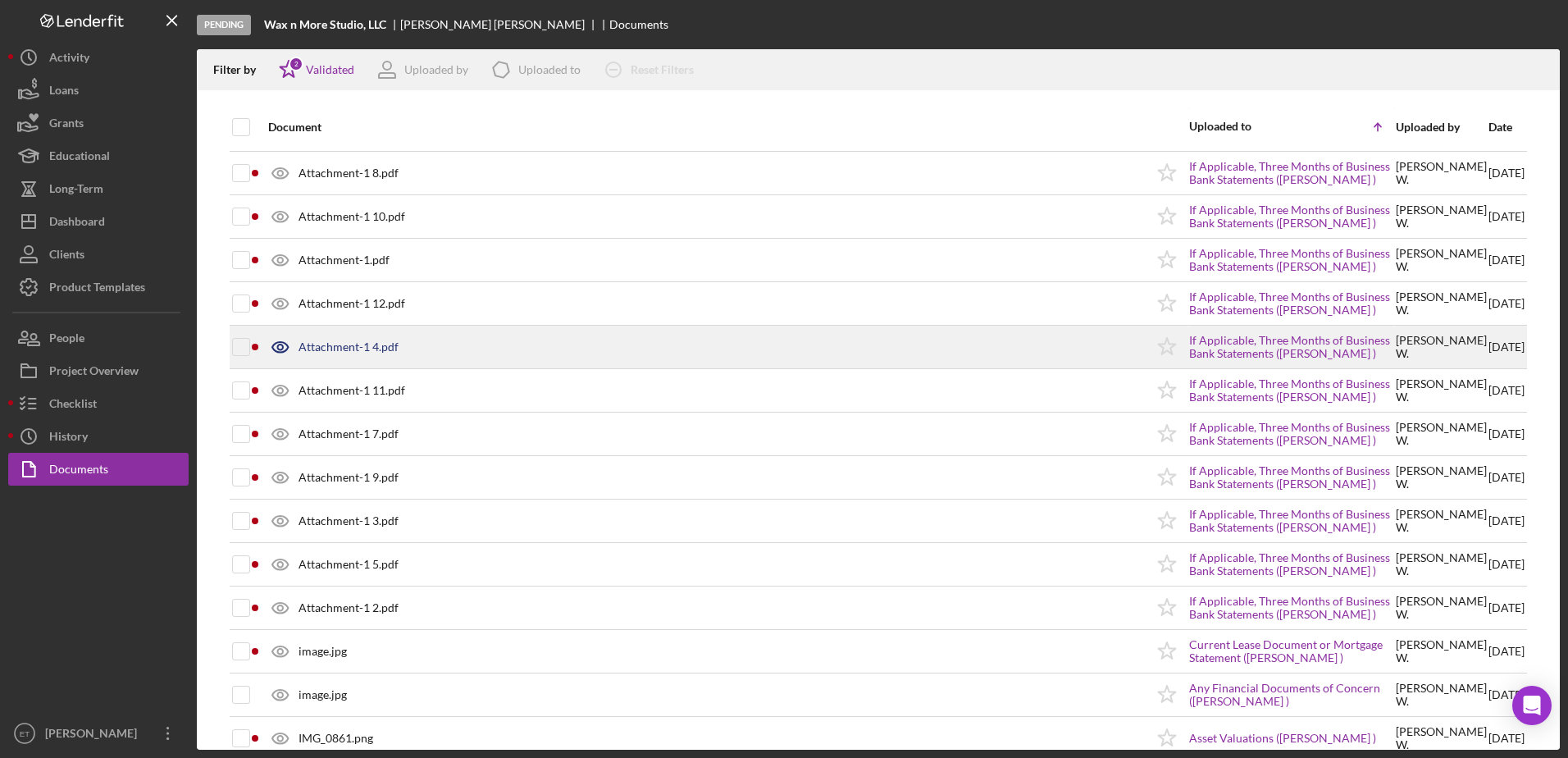
scroll to position [285, 0]
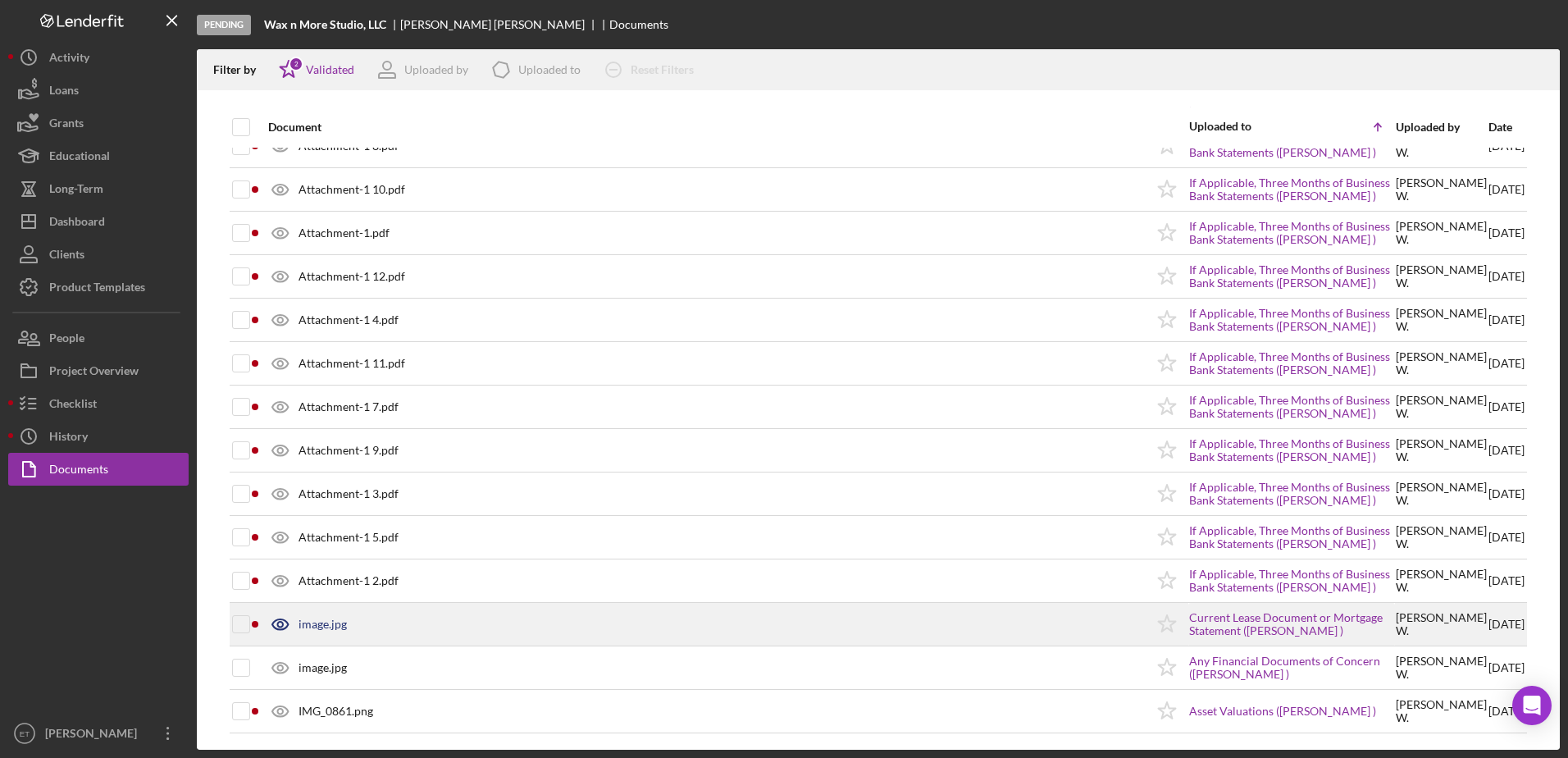
click at [275, 627] on icon at bounding box center [279, 624] width 16 height 11
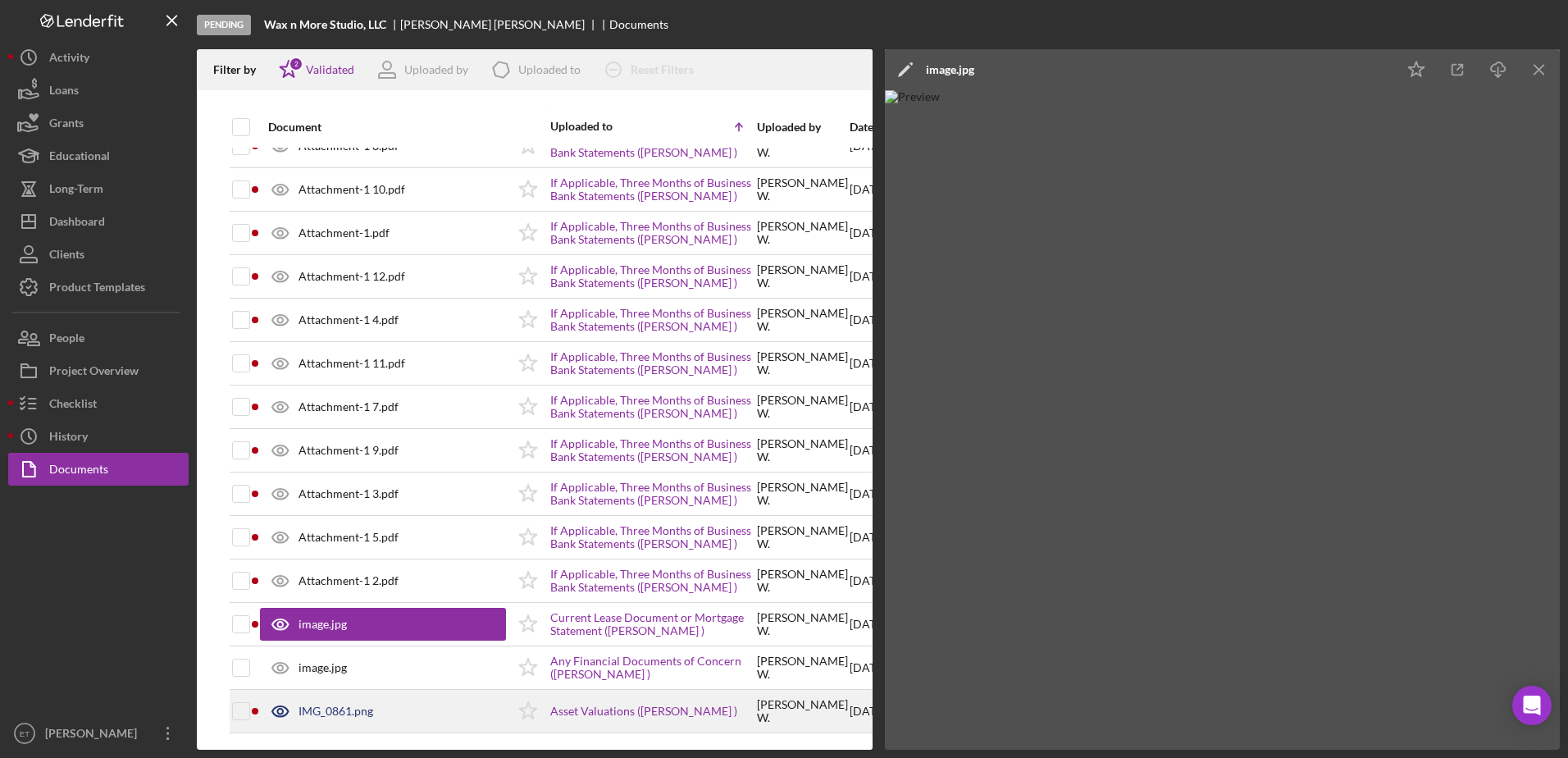
click at [281, 712] on icon at bounding box center [280, 712] width 41 height 41
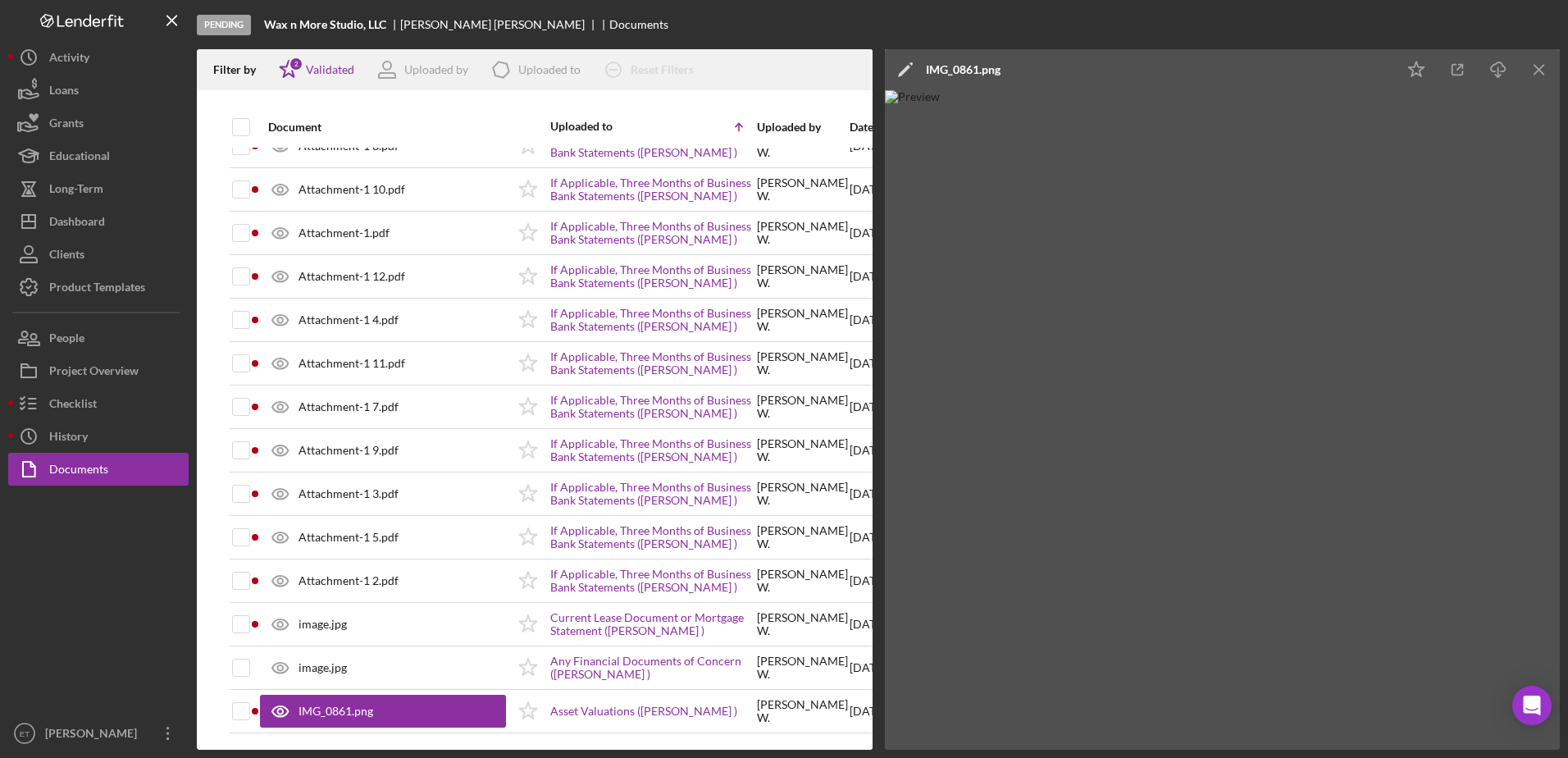
click at [778, 167] on img at bounding box center [1223, 420] width 676 height 660
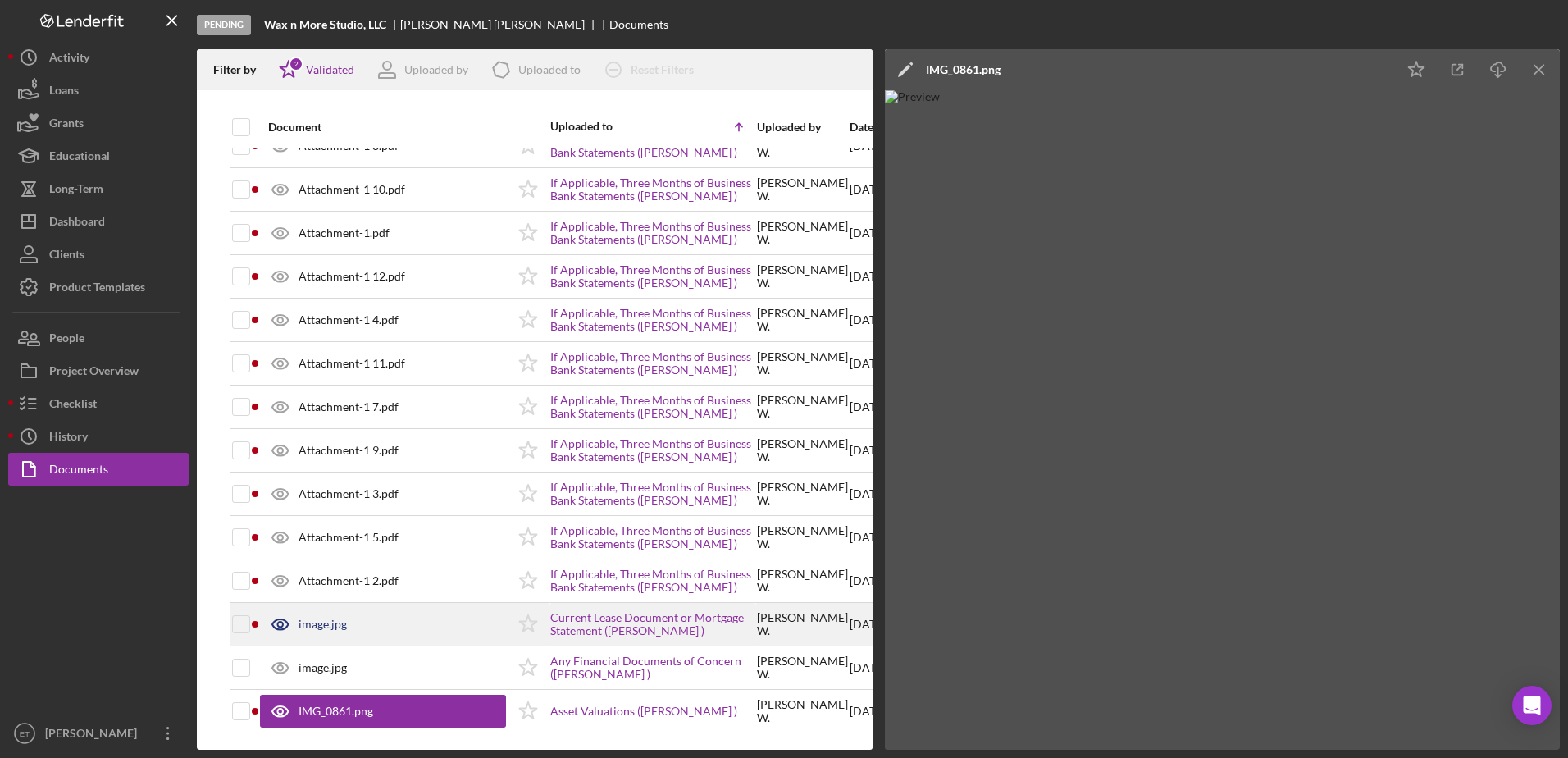
click at [278, 622] on icon at bounding box center [279, 624] width 5 height 5
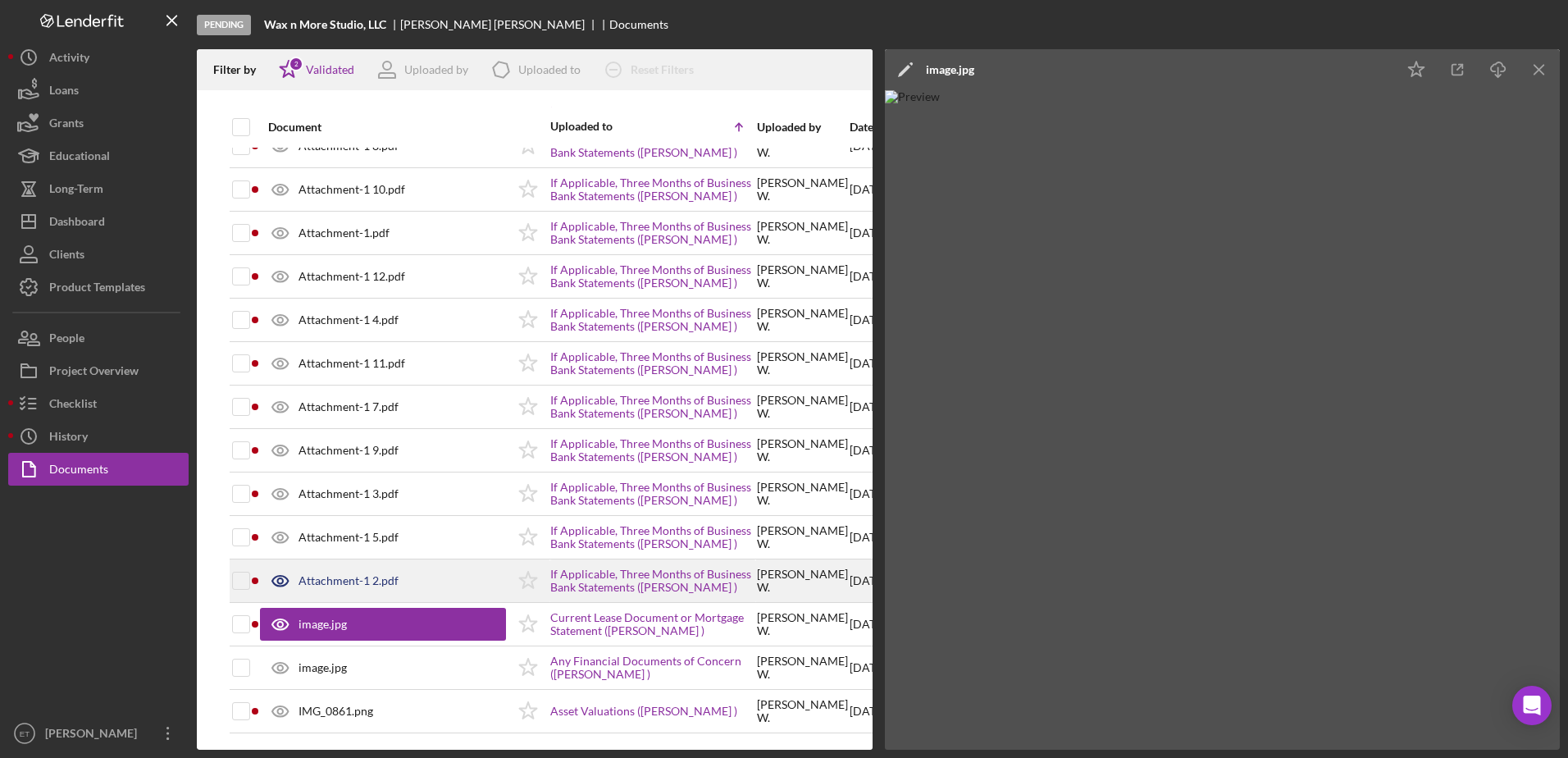
click at [279, 581] on icon at bounding box center [280, 581] width 41 height 41
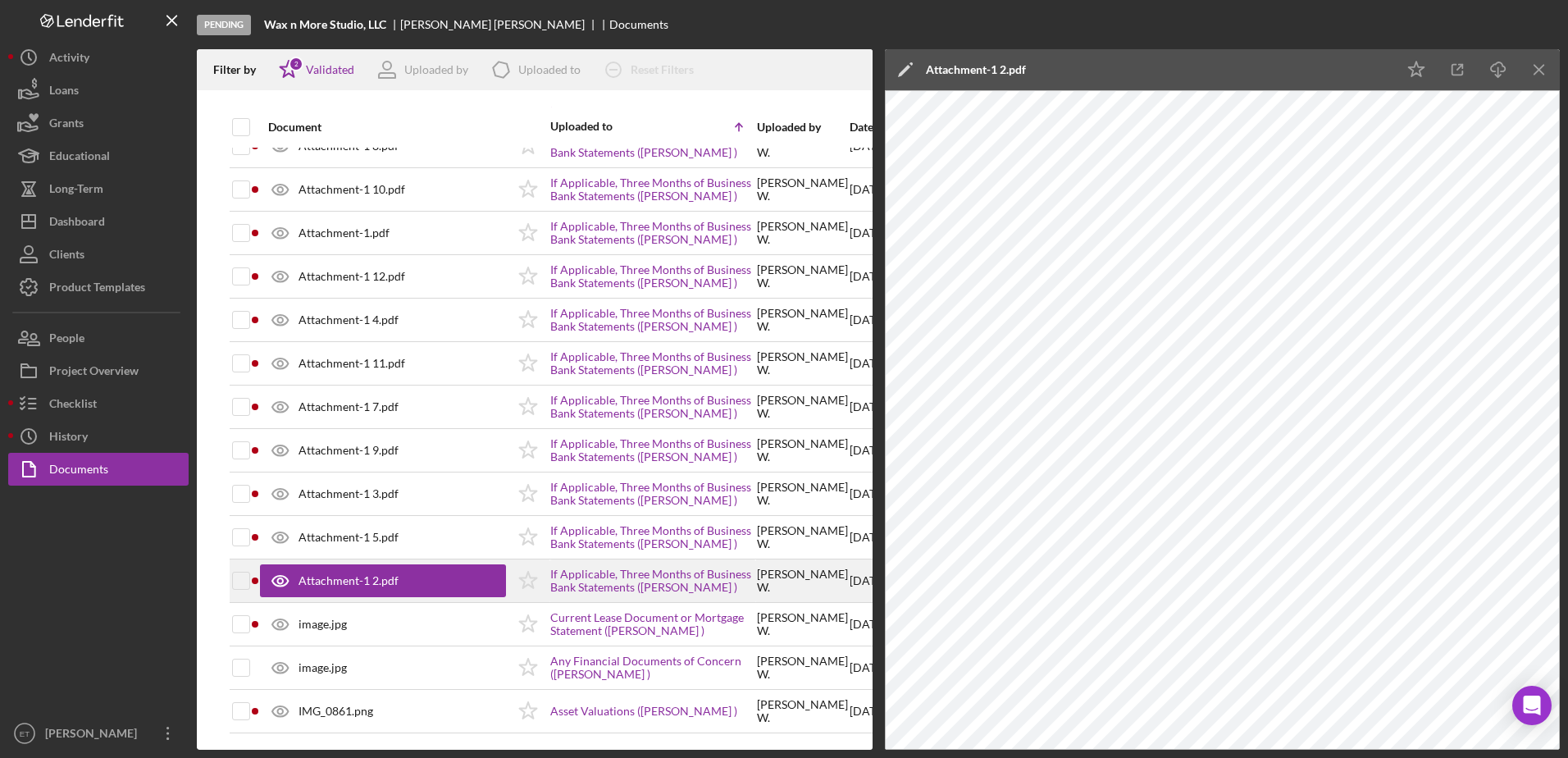
click at [279, 581] on icon at bounding box center [280, 581] width 41 height 41
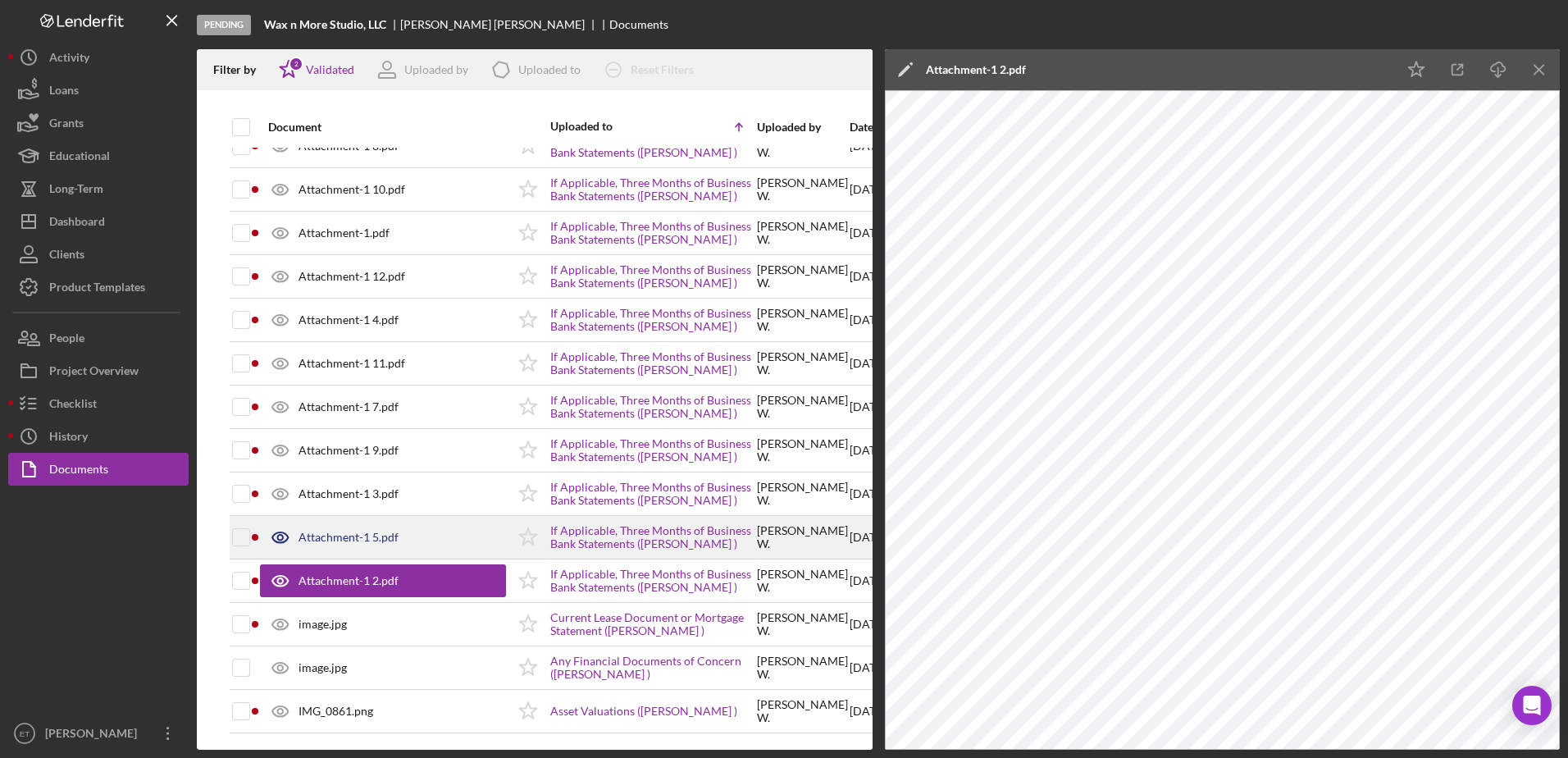
click at [282, 539] on icon at bounding box center [279, 538] width 5 height 5
